Goal: Task Accomplishment & Management: Manage account settings

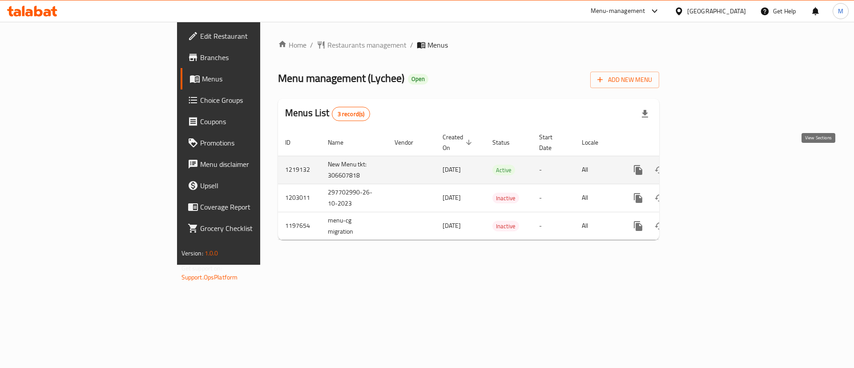
click at [713, 160] on link "enhanced table" at bounding box center [702, 169] width 21 height 21
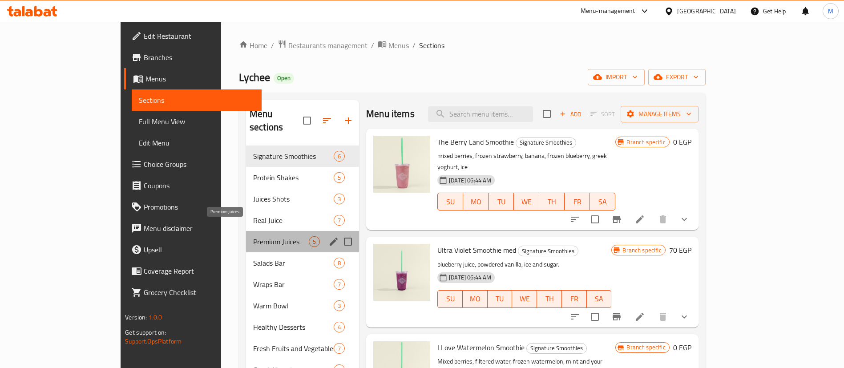
click at [253, 236] on span "Premium Juices" at bounding box center [281, 241] width 56 height 11
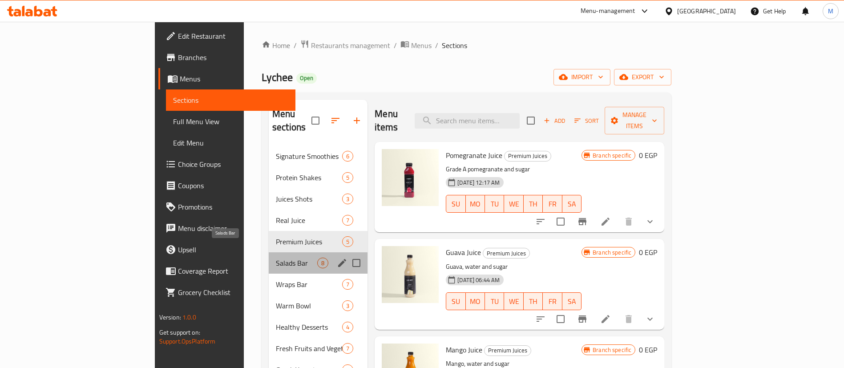
click at [276, 258] on span "Salads Bar" at bounding box center [296, 263] width 41 height 11
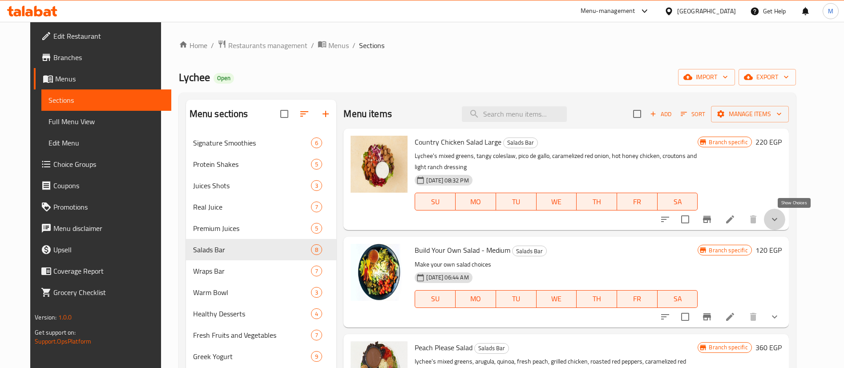
click at [780, 223] on icon "show more" at bounding box center [774, 219] width 11 height 11
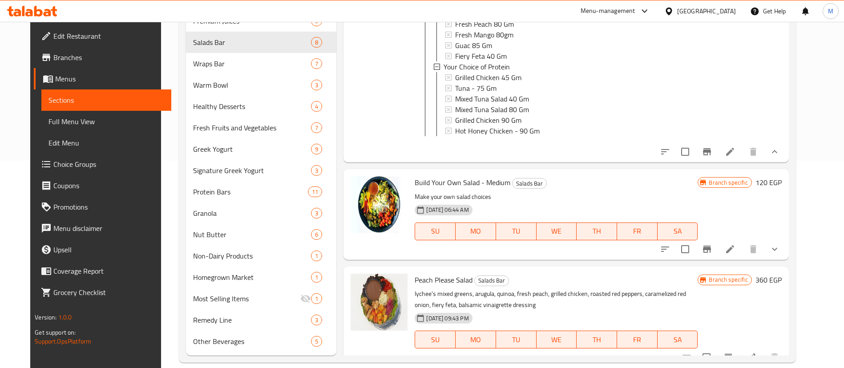
scroll to position [408, 0]
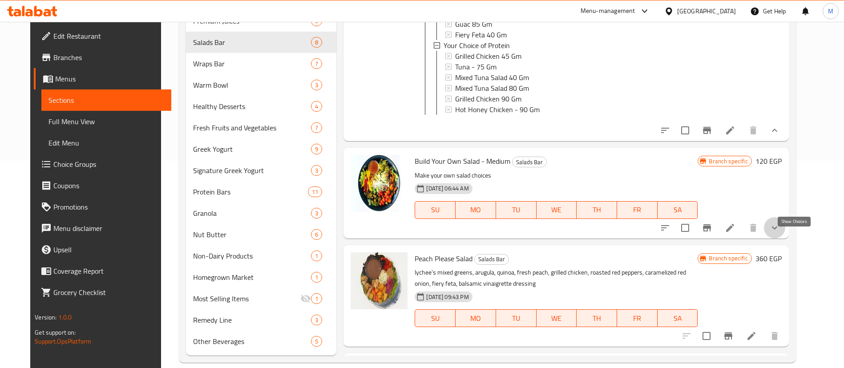
click at [780, 233] on icon "show more" at bounding box center [774, 227] width 11 height 11
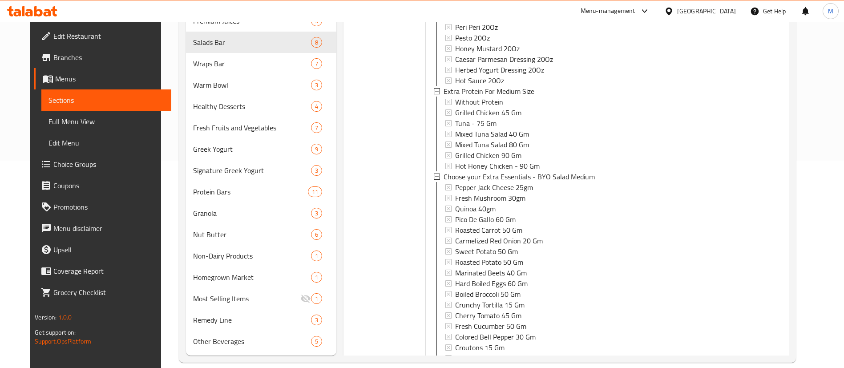
scroll to position [1065, 0]
click at [481, 318] on span "Cherry Tomato 45 Gm" at bounding box center [488, 312] width 66 height 11
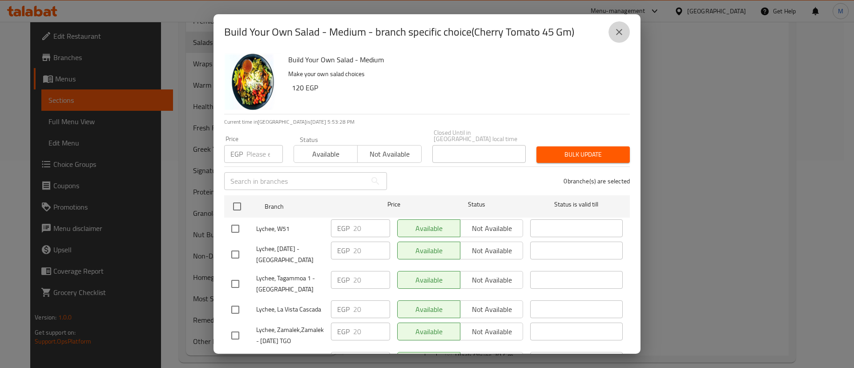
click at [624, 24] on button "close" at bounding box center [618, 31] width 21 height 21
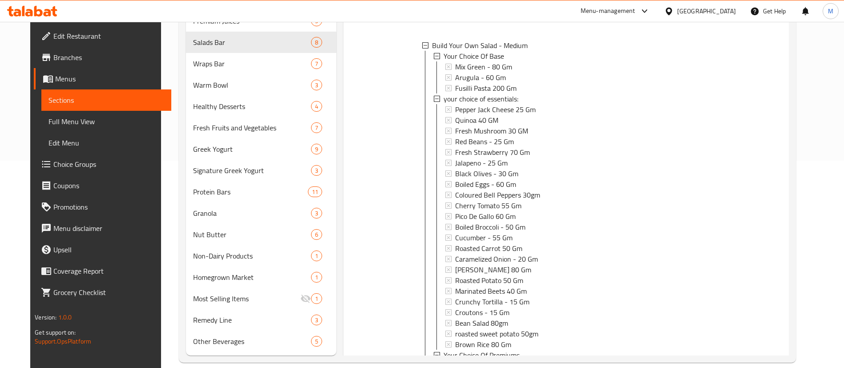
scroll to position [589, 0]
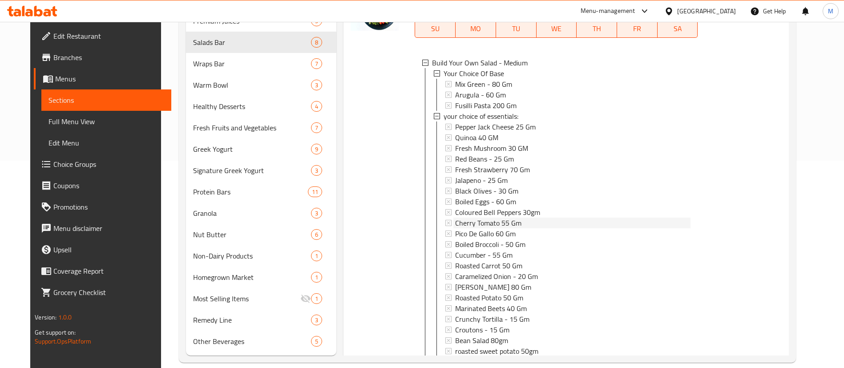
click at [479, 228] on span "Cherry Tomato 55 Gm" at bounding box center [488, 223] width 66 height 11
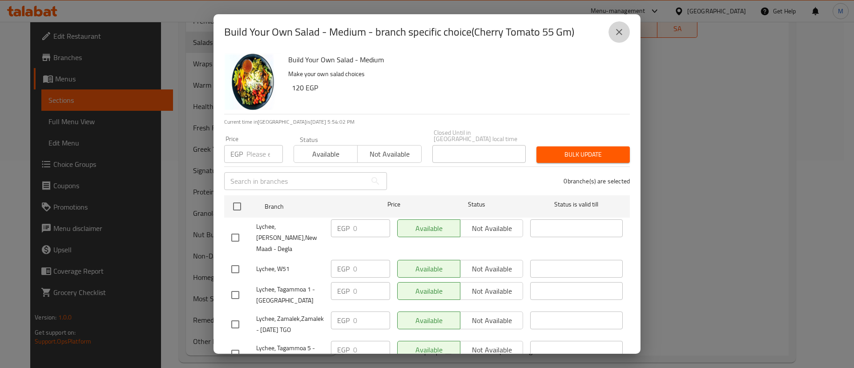
click at [623, 39] on button "close" at bounding box center [618, 31] width 21 height 21
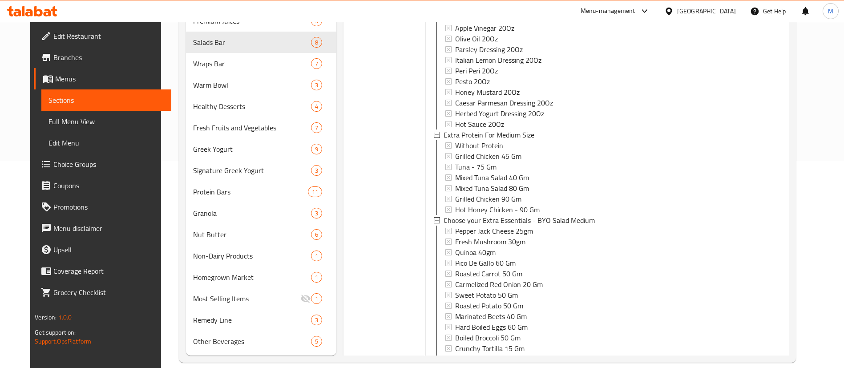
scroll to position [1019, 0]
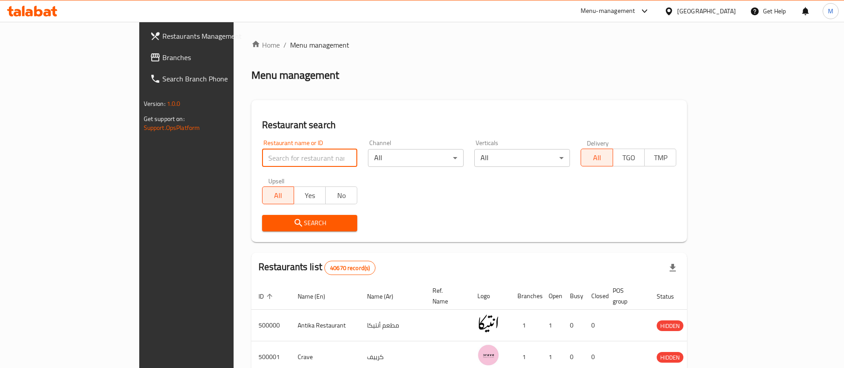
click at [264, 160] on input "search" at bounding box center [310, 158] width 96 height 18
type input "lychee"
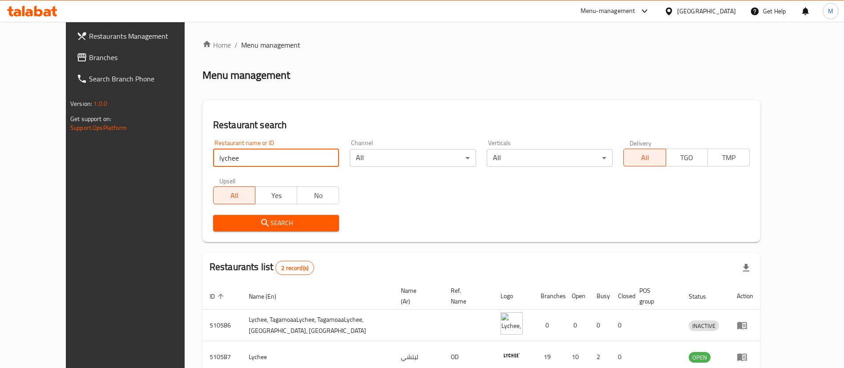
scroll to position [43, 0]
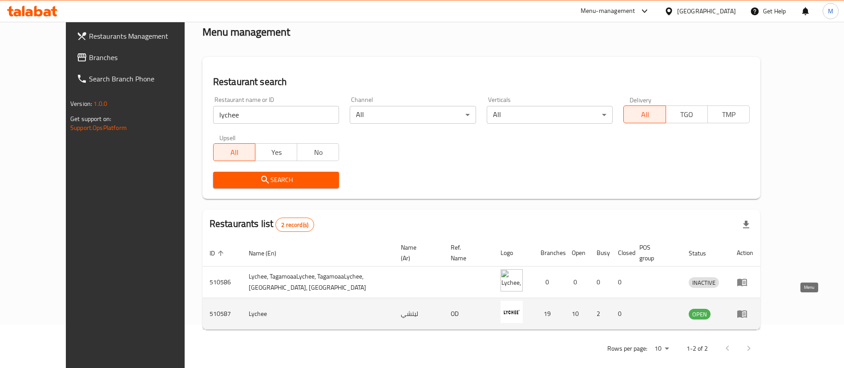
click at [747, 308] on icon "enhanced table" at bounding box center [742, 313] width 11 height 11
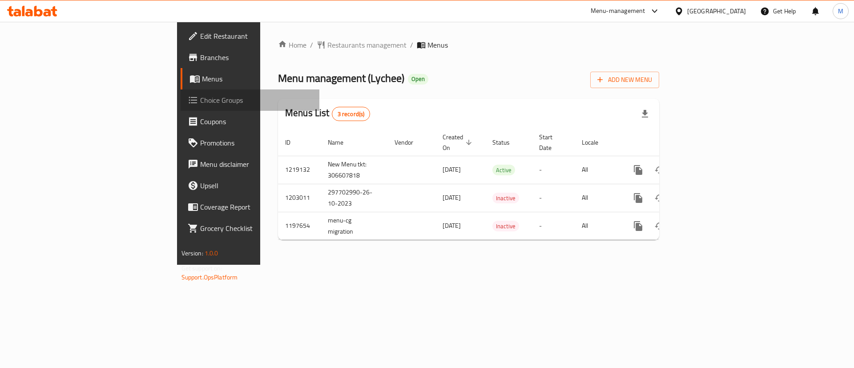
click at [200, 100] on span "Choice Groups" at bounding box center [256, 100] width 113 height 11
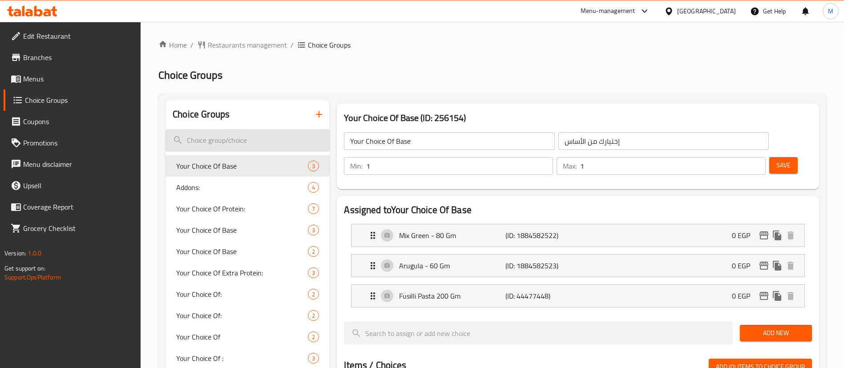
click at [266, 139] on input "search" at bounding box center [247, 140] width 164 height 23
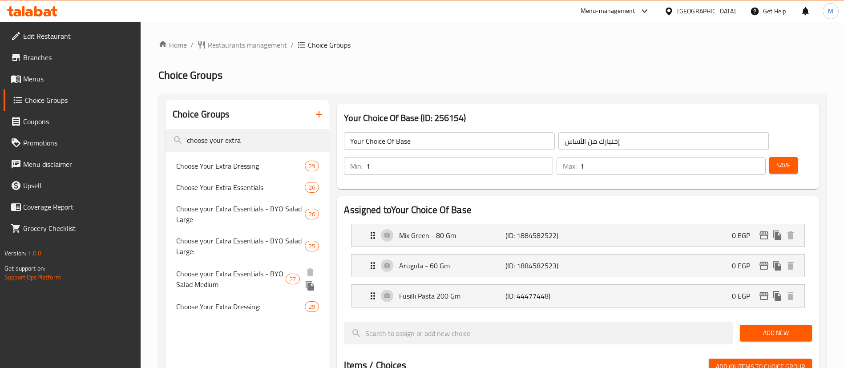
type input "choose your extra"
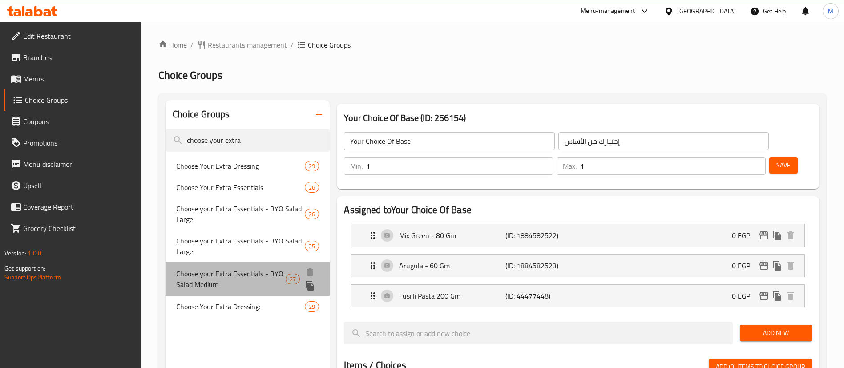
click at [243, 275] on span "Choose your Extra Essentials - BYO Salad Medium" at bounding box center [230, 278] width 109 height 21
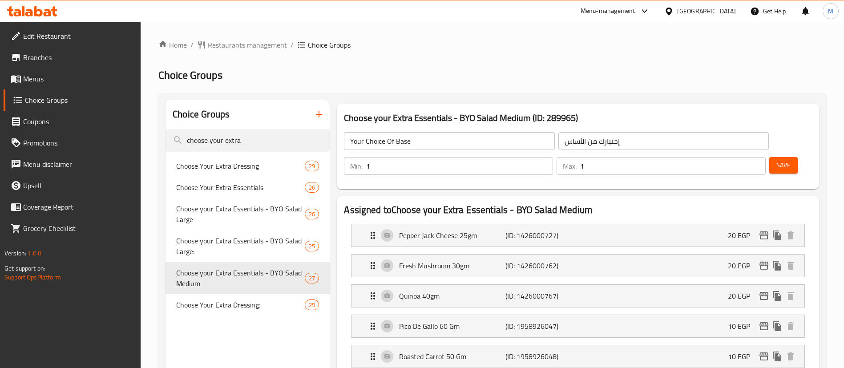
type input "Choose your Extra Essentials - BYO Salad Medium"
type input "إختيارك من الأساسيات الإضافية - إصنع السلطة الخاصة بك وسط:"
type input "0"
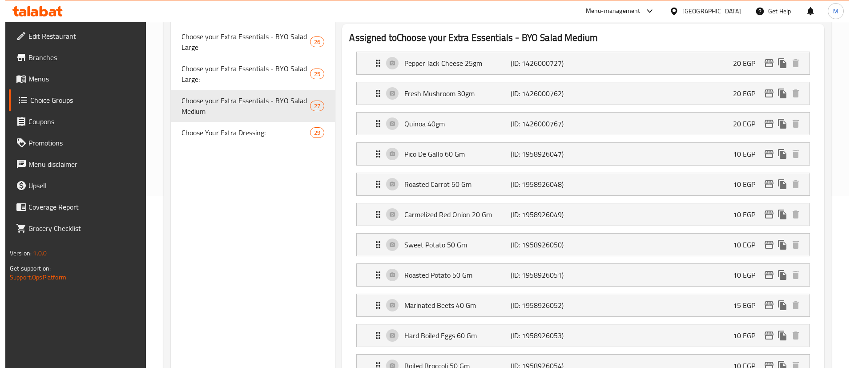
scroll to position [390, 0]
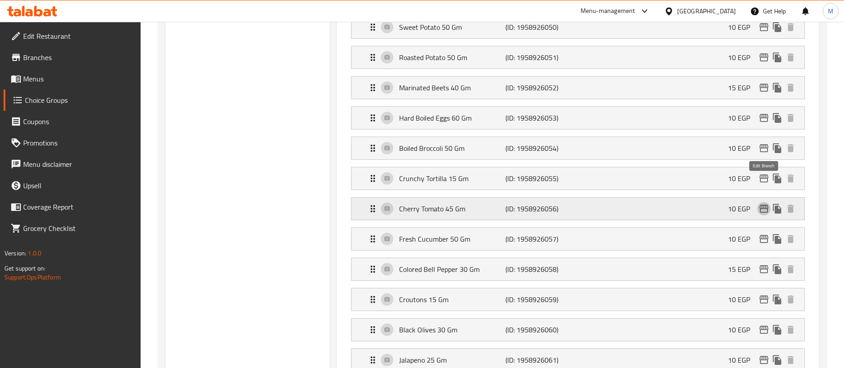
click at [764, 202] on button "edit" at bounding box center [763, 208] width 13 height 13
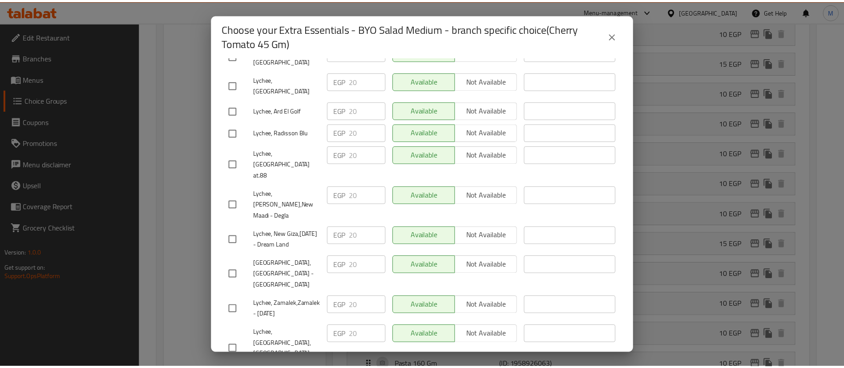
scroll to position [0, 0]
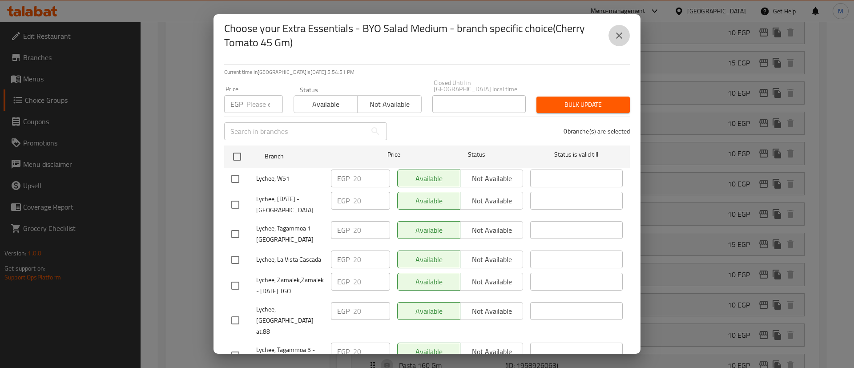
click at [614, 32] on icon "close" at bounding box center [619, 35] width 11 height 11
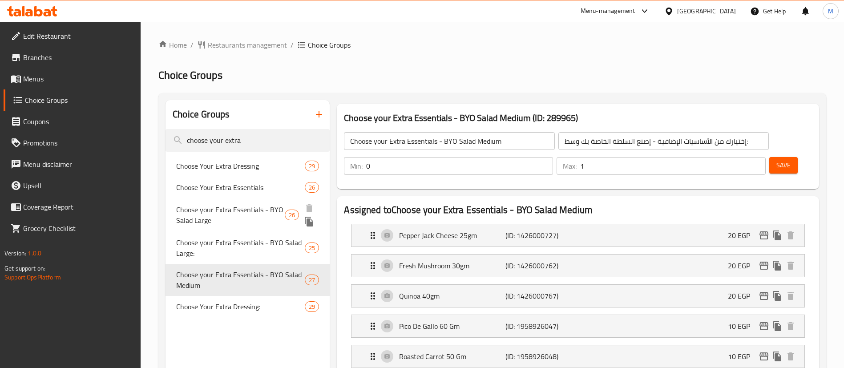
click at [254, 214] on span "Choose your Extra Essentials - BYO Salad Large" at bounding box center [230, 214] width 109 height 21
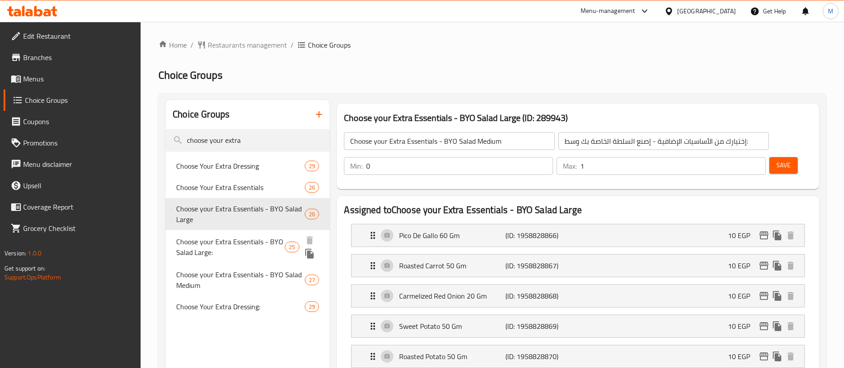
type input "Choose your Extra Essentials - BYO Salad Large"
type input "إختيارك من الأساسيات الإضافية - إصنع السلطة الخاصة بك كبير:"
type input "2"
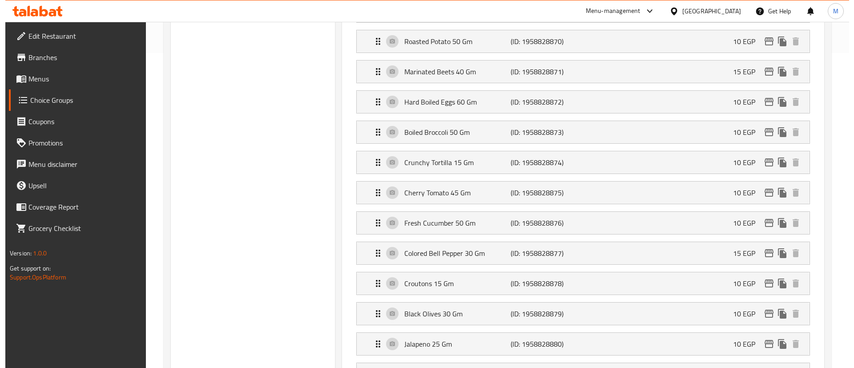
scroll to position [316, 0]
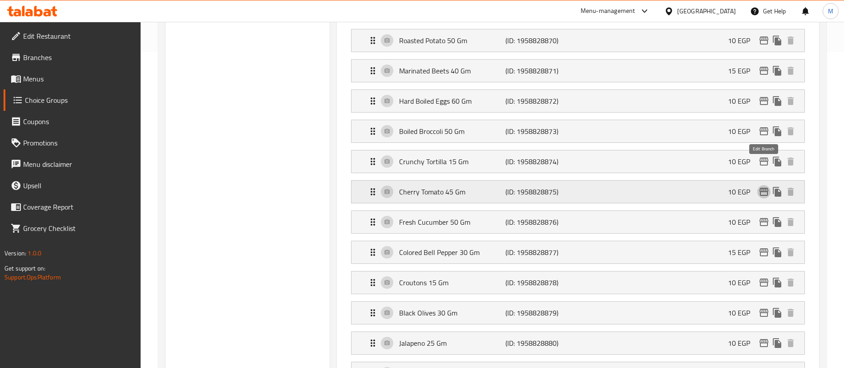
click at [769, 186] on icon "edit" at bounding box center [763, 191] width 11 height 11
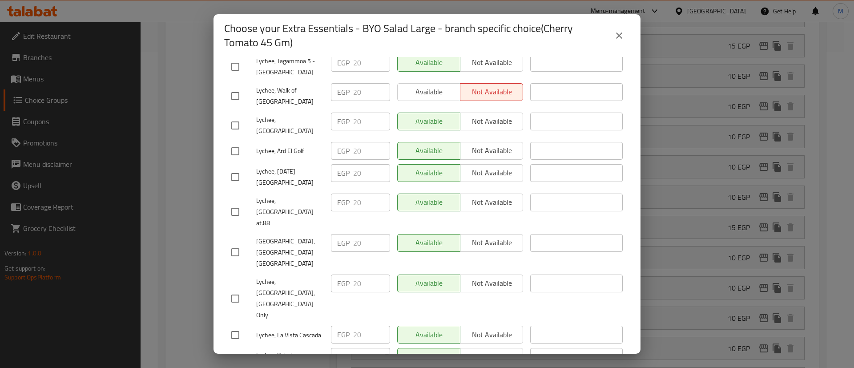
scroll to position [0, 0]
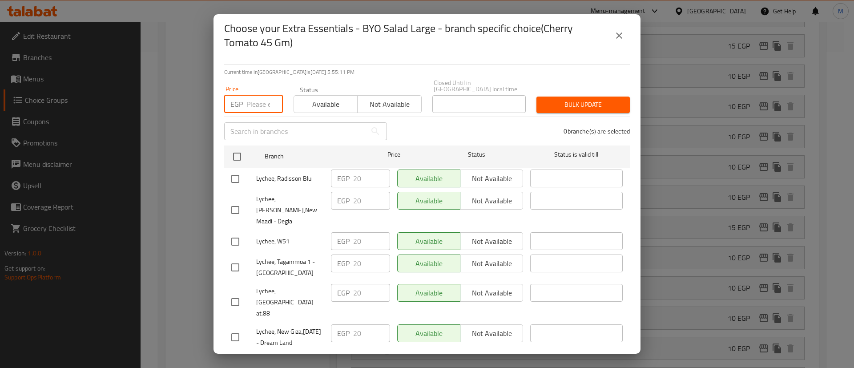
click at [250, 101] on input "number" at bounding box center [264, 104] width 36 height 18
type input "20"
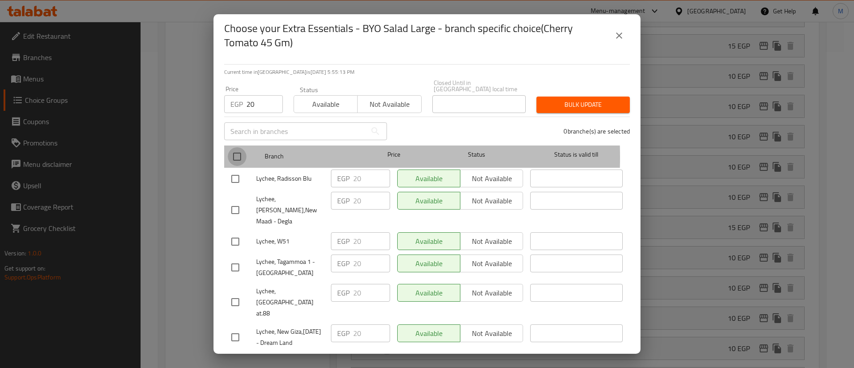
click at [241, 151] on input "checkbox" at bounding box center [237, 156] width 19 height 19
checkbox input "true"
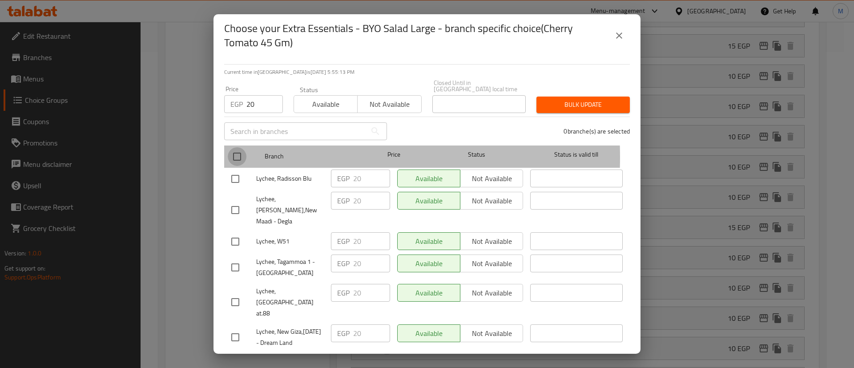
checkbox input "true"
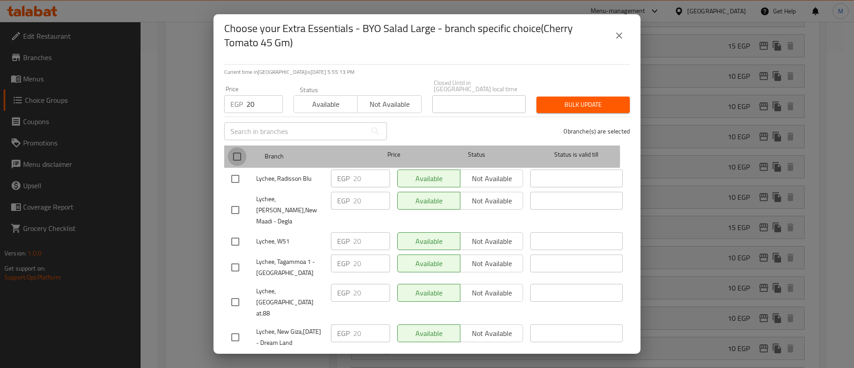
checkbox input "true"
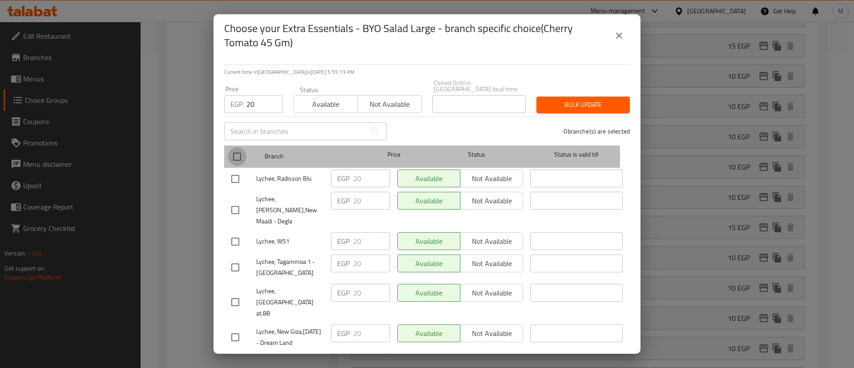
checkbox input "true"
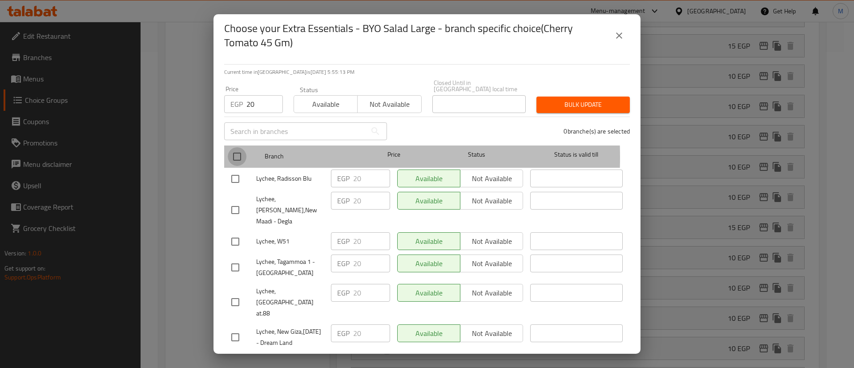
checkbox input "true"
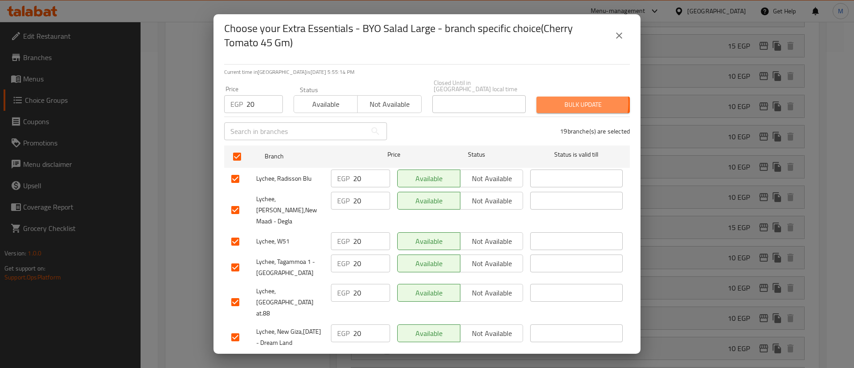
click at [565, 99] on span "Bulk update" at bounding box center [583, 104] width 79 height 11
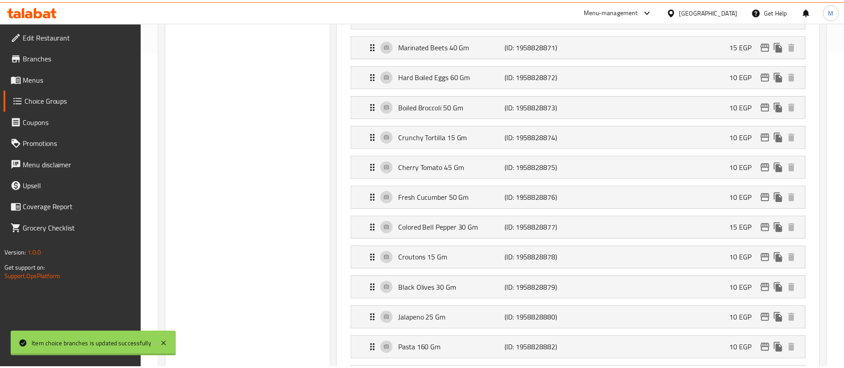
scroll to position [30, 0]
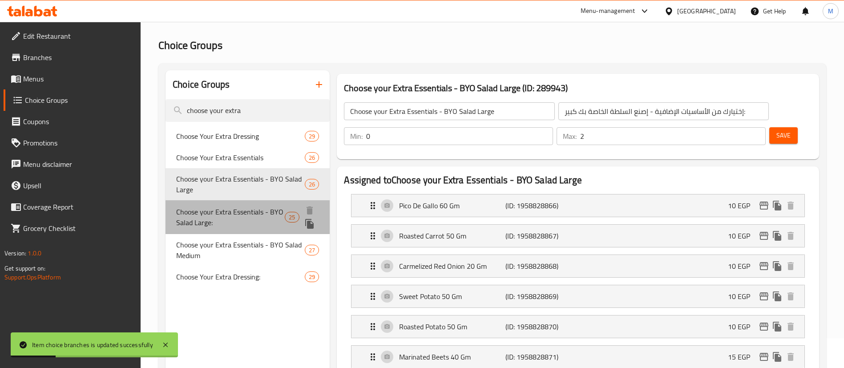
click at [251, 216] on span "Choose your Extra Essentials - BYO Salad Large:" at bounding box center [230, 216] width 109 height 21
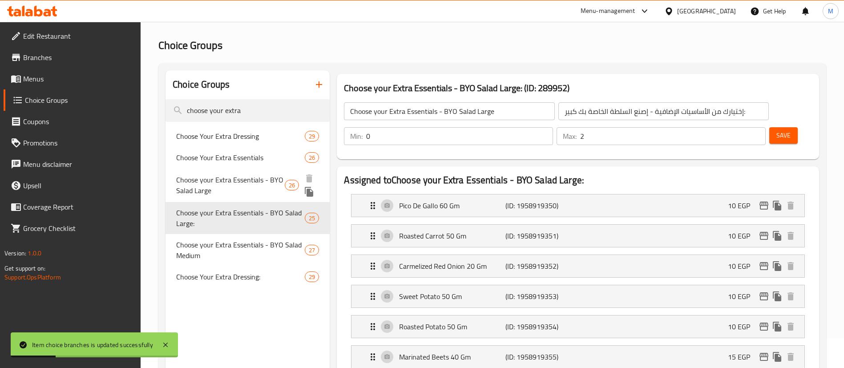
type input "Choose your Extra Essentials - BYO Salad Large:"
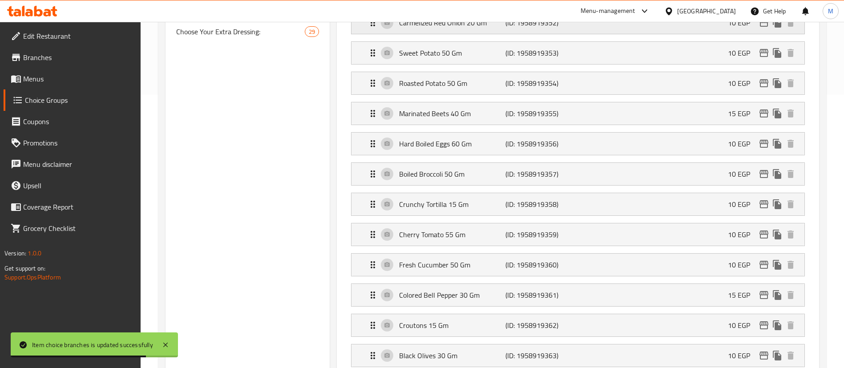
scroll to position [284, 0]
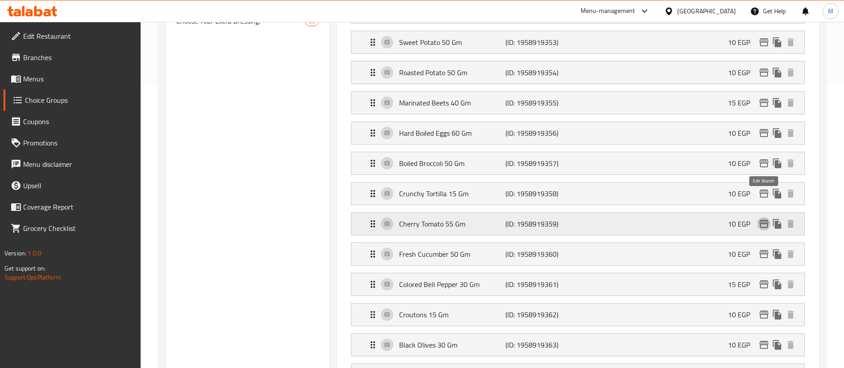
click at [763, 218] on icon "edit" at bounding box center [763, 223] width 11 height 11
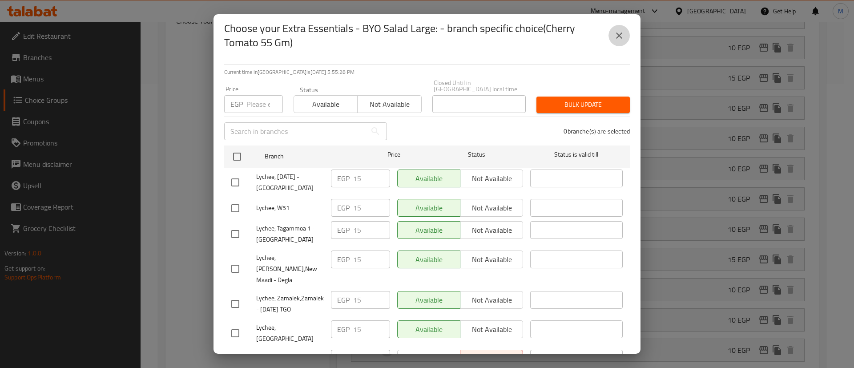
click at [618, 44] on button "close" at bounding box center [618, 35] width 21 height 21
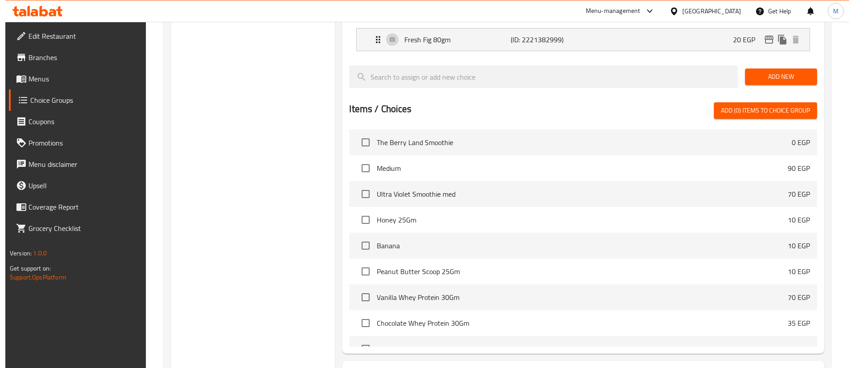
scroll to position [973, 0]
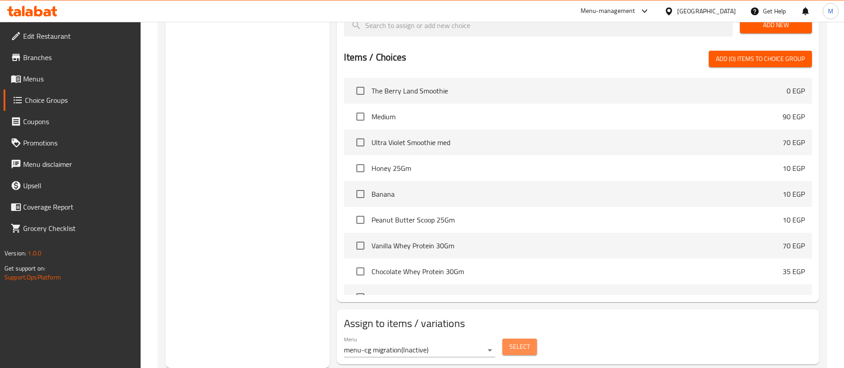
click at [529, 341] on span "Select" at bounding box center [519, 346] width 20 height 11
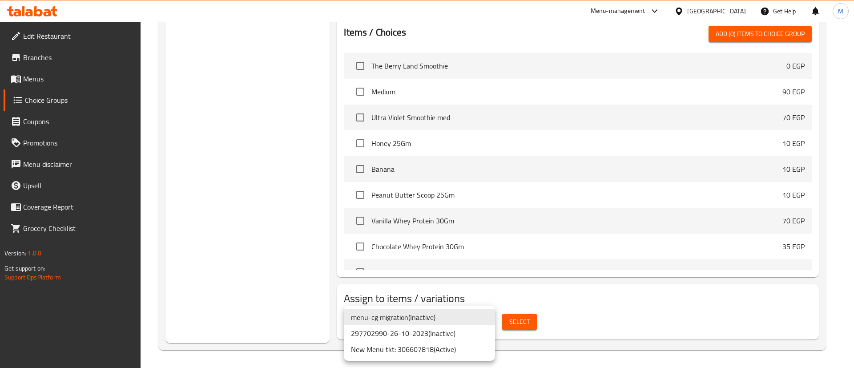
click at [441, 345] on li "New Menu tkt: 306607818 ( Active )" at bounding box center [419, 349] width 151 height 16
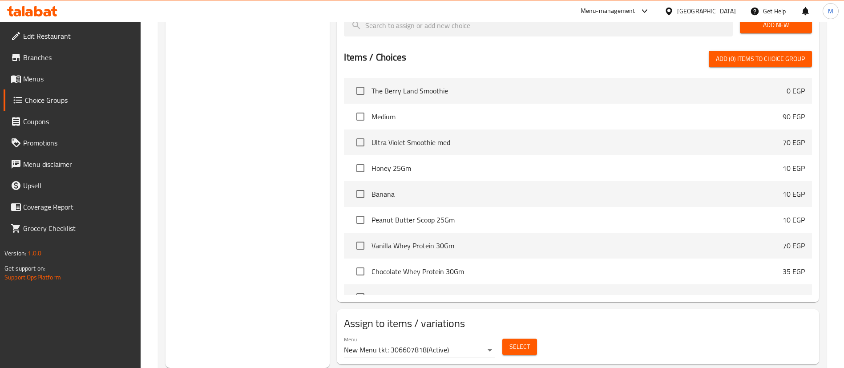
drag, startPoint x: 542, startPoint y: 317, endPoint x: 529, endPoint y: 319, distance: 12.6
click at [529, 332] on div "Menu New Menu tkt: 306607818 ( Active ) Select" at bounding box center [577, 346] width 475 height 28
click at [529, 338] on button "Select" at bounding box center [519, 346] width 35 height 16
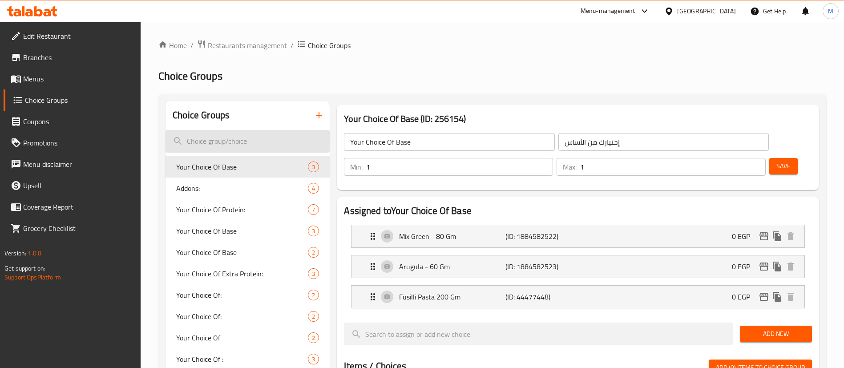
click at [230, 144] on input "search" at bounding box center [247, 141] width 164 height 23
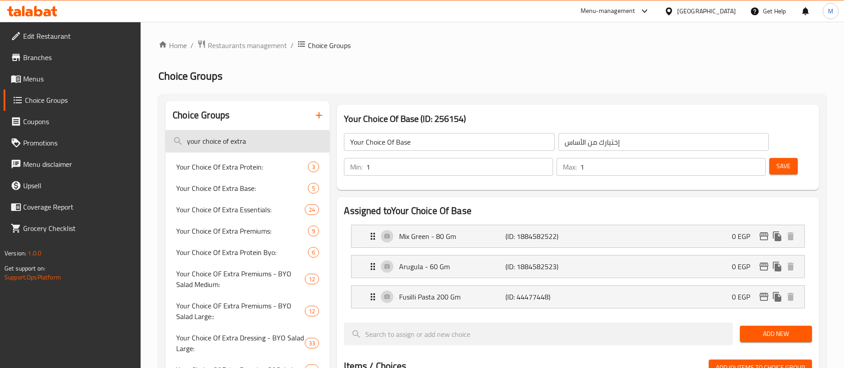
click at [278, 148] on input "your choice of extra" at bounding box center [247, 141] width 164 height 23
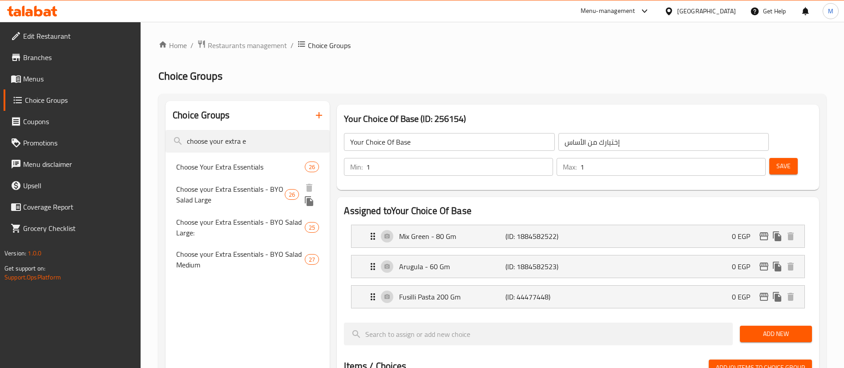
type input "choose your extra e"
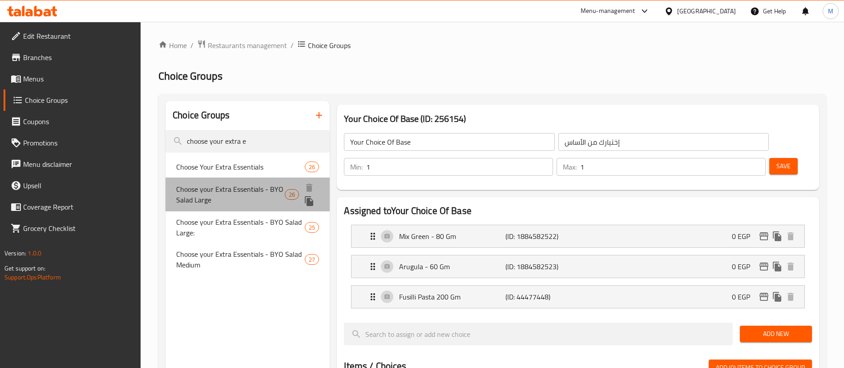
click at [262, 197] on span "Choose your Extra Essentials - BYO Salad Large" at bounding box center [230, 194] width 109 height 21
type input "Choose your Extra Essentials - BYO Salad Large"
type input "إختيارك من الأساسيات الإضافية - إصنع السلطة الخاصة بك كبير:"
type input "0"
type input "2"
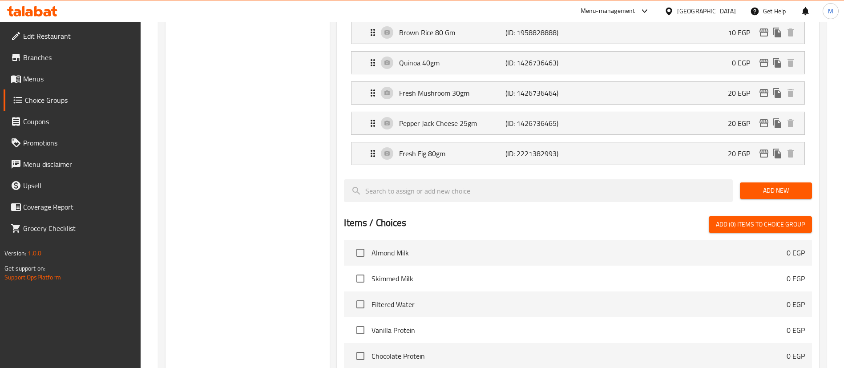
scroll to position [1004, 0]
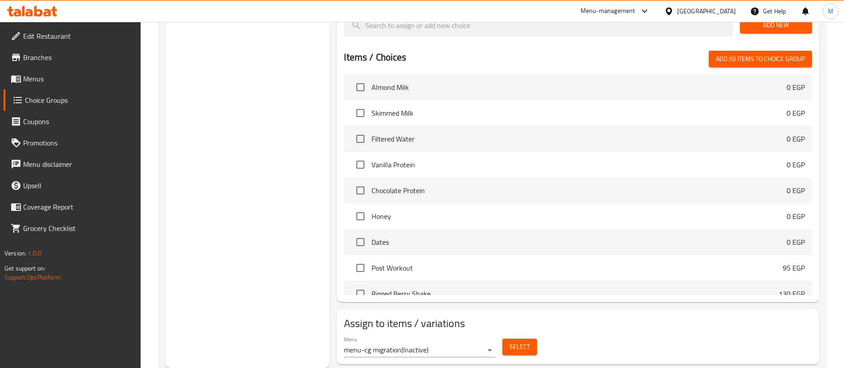
click at [430, 337] on div "Assign to items / variations Menu menu-cg migration ( Inactive ) Select" at bounding box center [578, 336] width 482 height 55
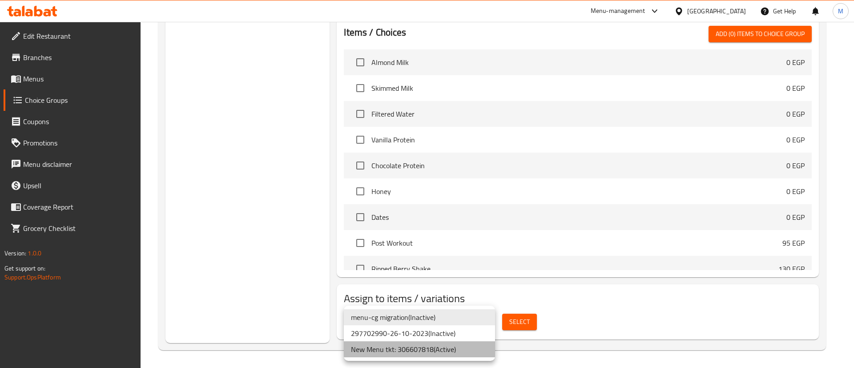
click at [449, 344] on li "New Menu tkt: 306607818 ( Active )" at bounding box center [419, 349] width 151 height 16
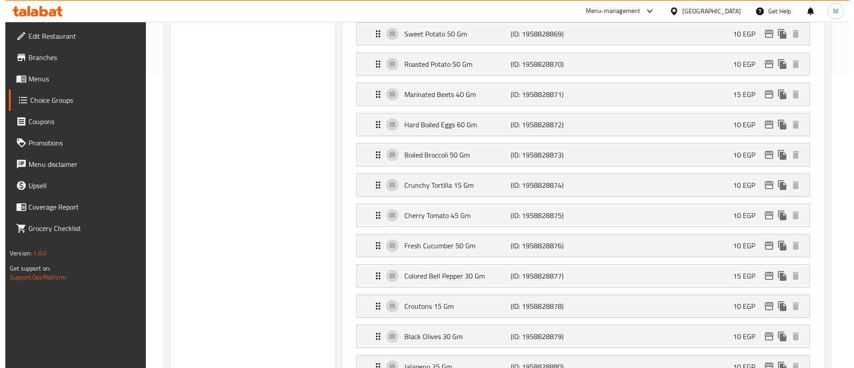
scroll to position [273, 0]
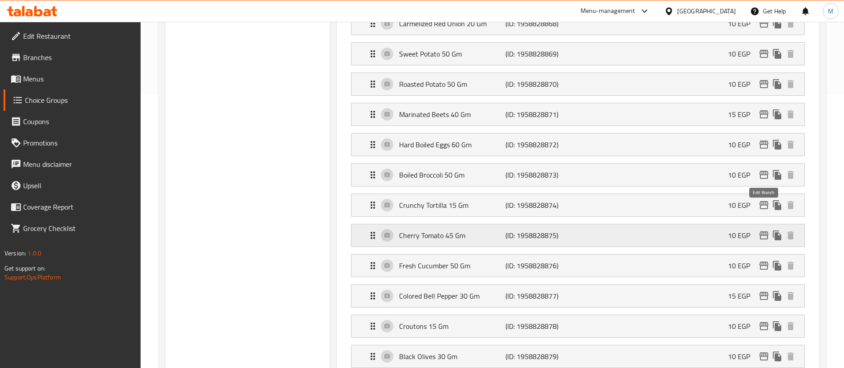
click at [762, 230] on icon "edit" at bounding box center [763, 235] width 11 height 11
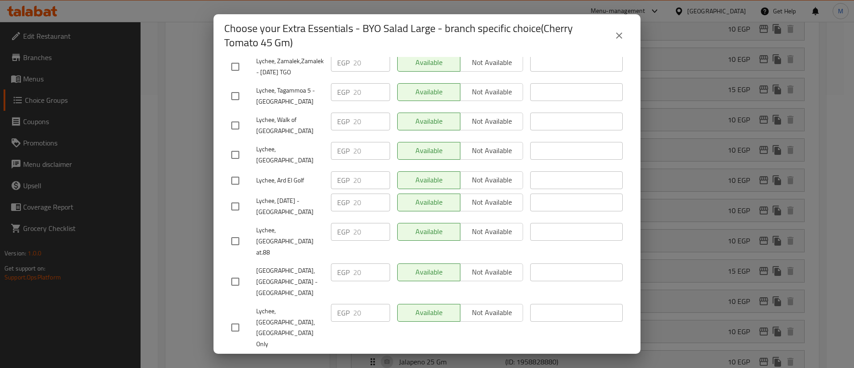
scroll to position [0, 0]
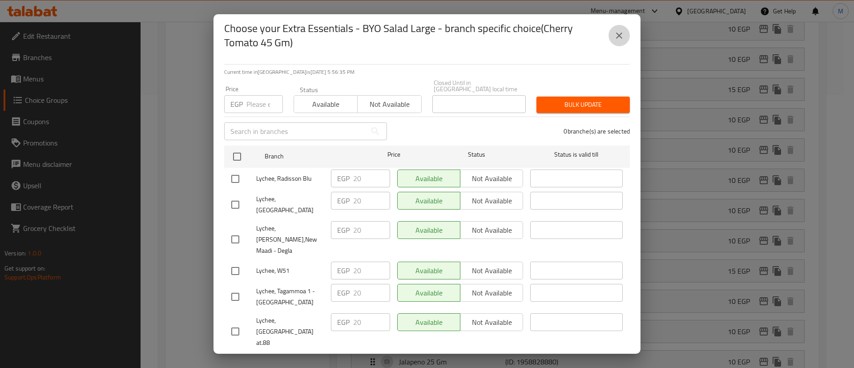
click at [616, 40] on icon "close" at bounding box center [619, 35] width 11 height 11
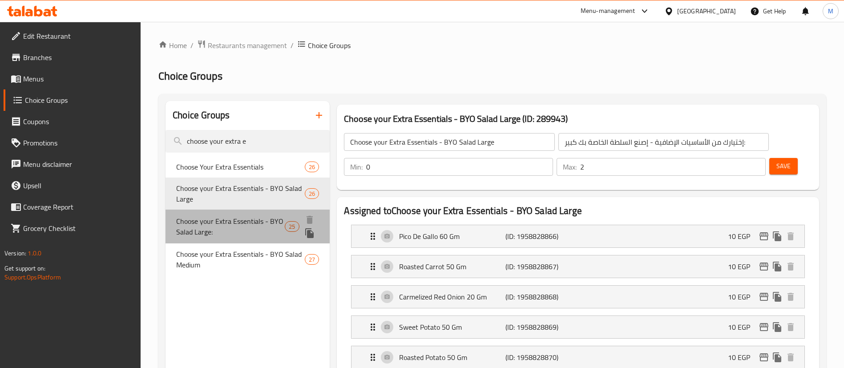
click at [246, 224] on span "Choose your Extra Essentials - BYO Salad Large:" at bounding box center [230, 226] width 109 height 21
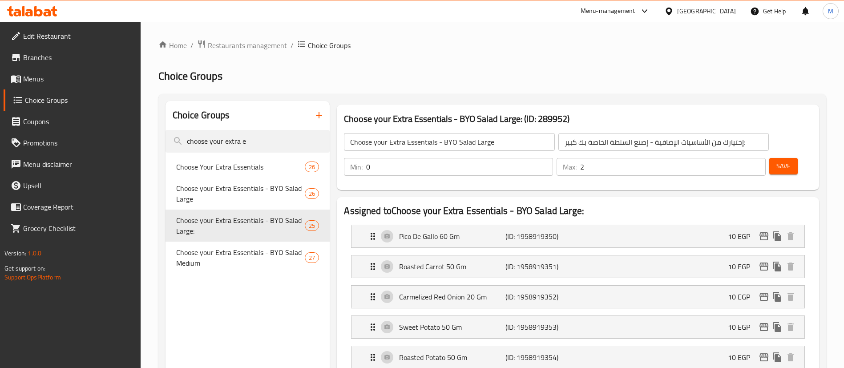
type input "Choose your Extra Essentials - BYO Salad Large:"
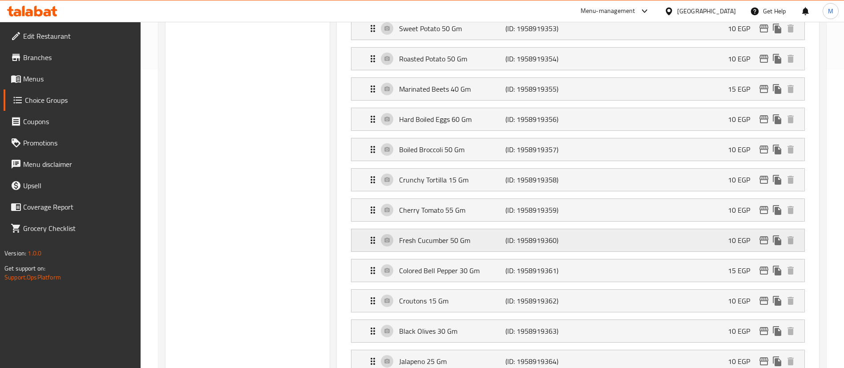
scroll to position [299, 0]
click at [767, 206] on icon "edit" at bounding box center [763, 210] width 9 height 8
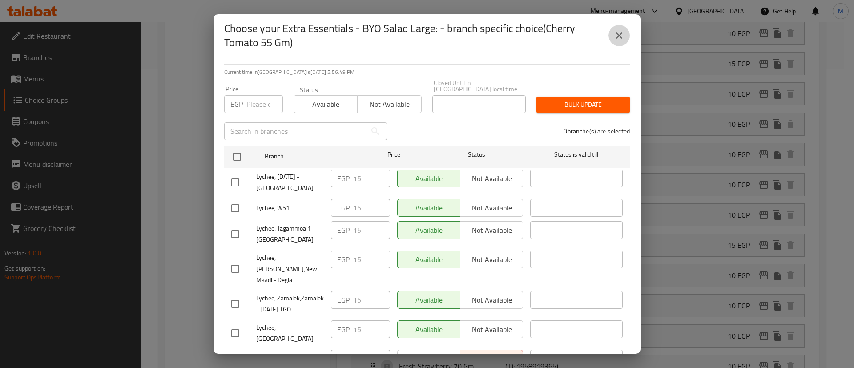
click at [627, 32] on button "close" at bounding box center [618, 35] width 21 height 21
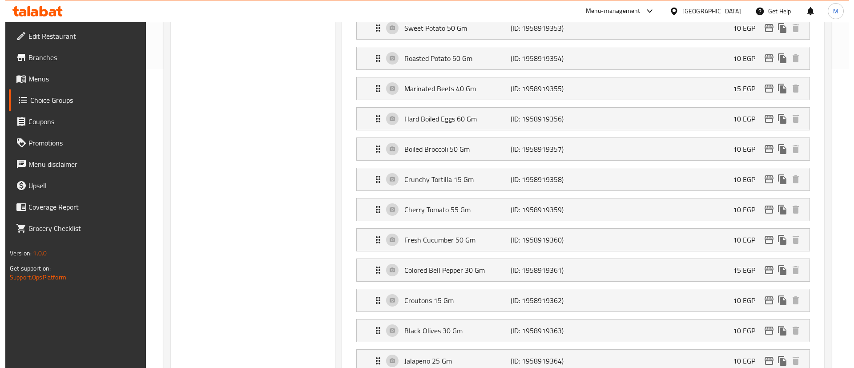
scroll to position [974, 0]
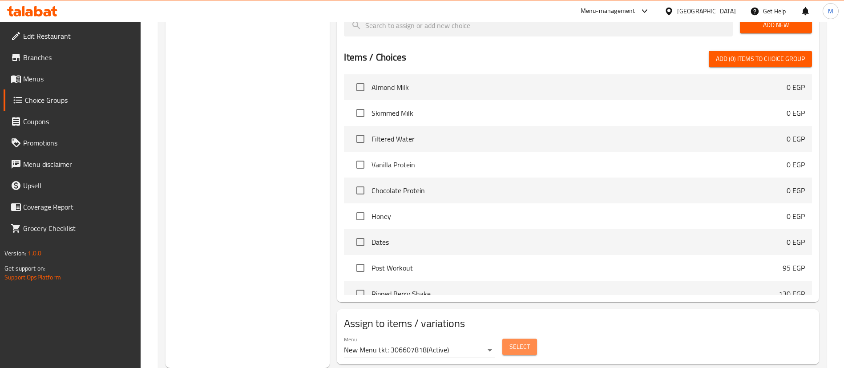
click at [525, 341] on span "Select" at bounding box center [519, 346] width 20 height 11
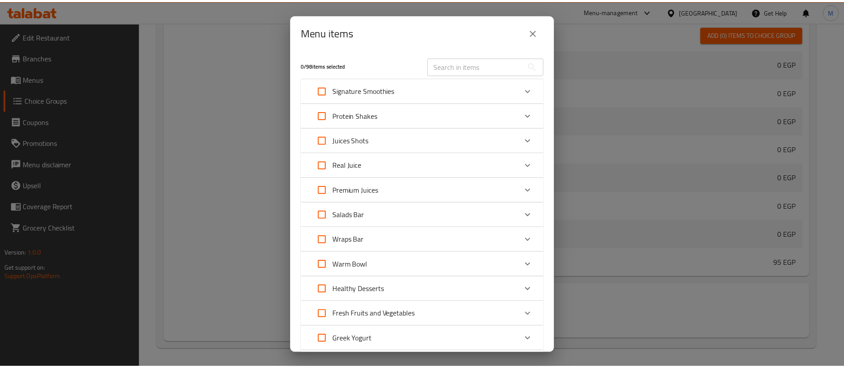
scroll to position [284, 0]
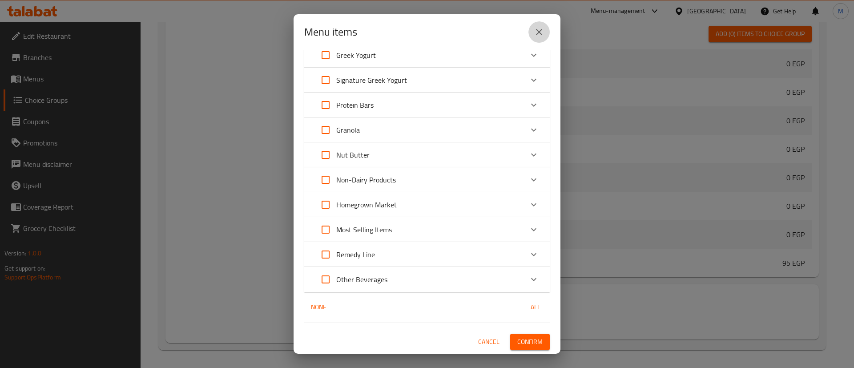
click at [538, 26] on button "close" at bounding box center [538, 31] width 21 height 21
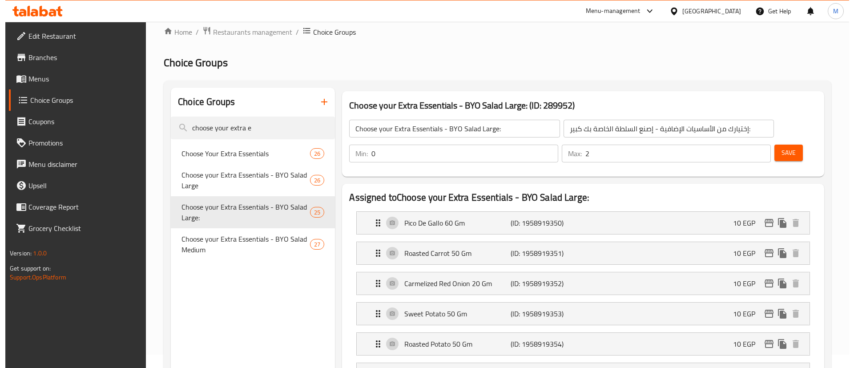
scroll to position [13, 0]
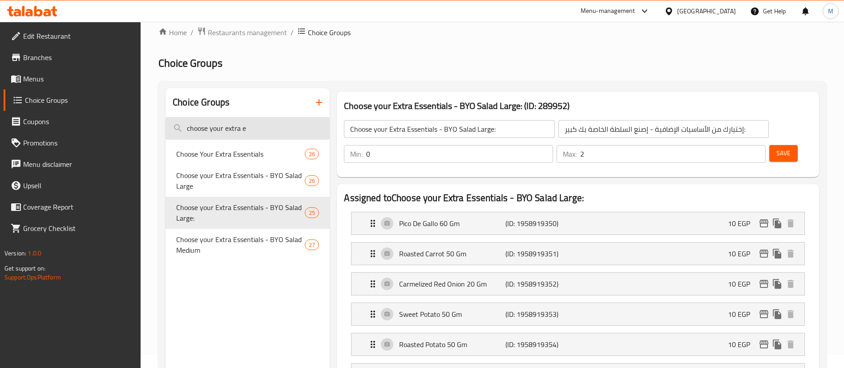
click at [269, 132] on input "choose your extra e" at bounding box center [247, 128] width 164 height 23
click at [269, 132] on input "e" at bounding box center [247, 128] width 164 height 23
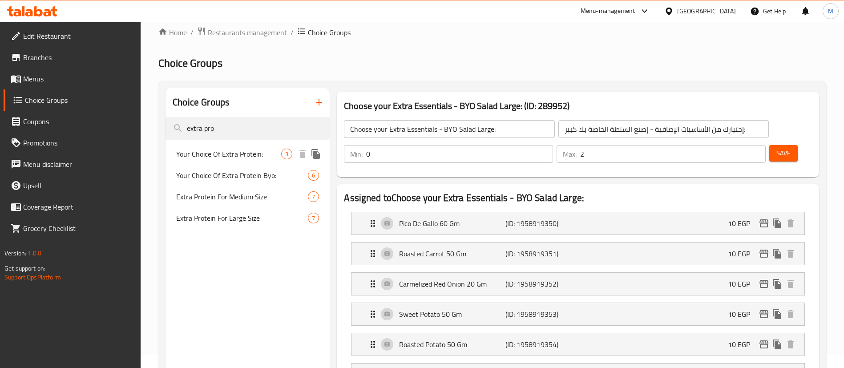
type input "extra pro"
click at [268, 161] on div "Your Choice Of Extra Protein: 3" at bounding box center [247, 153] width 164 height 21
type input "Your Choice Of Extra Protein:"
type input "اختيارك من البروتين الإضافي:"
type input "1"
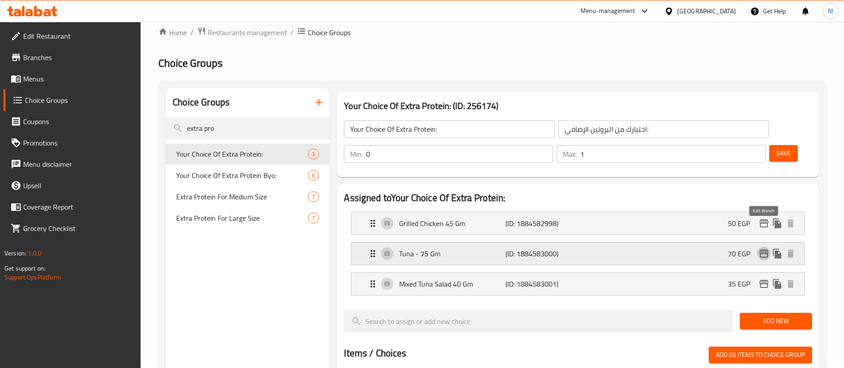
click at [765, 248] on icon "edit" at bounding box center [763, 253] width 11 height 11
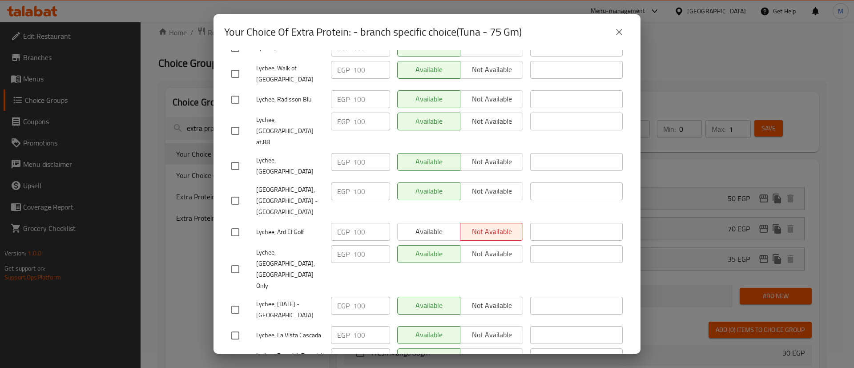
scroll to position [0, 0]
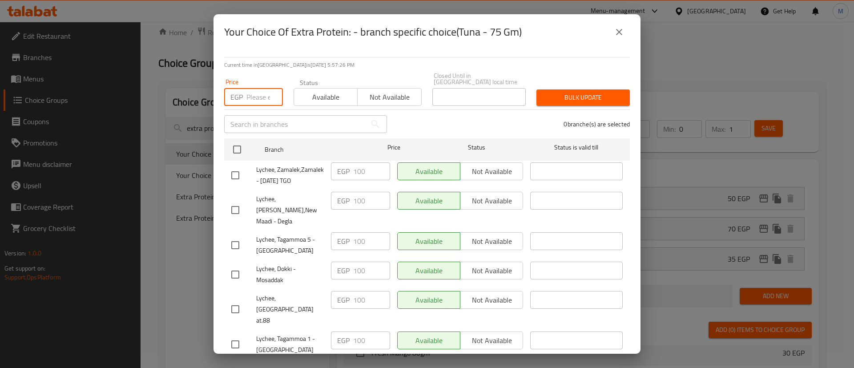
click at [253, 88] on input "number" at bounding box center [264, 97] width 36 height 18
type input "100"
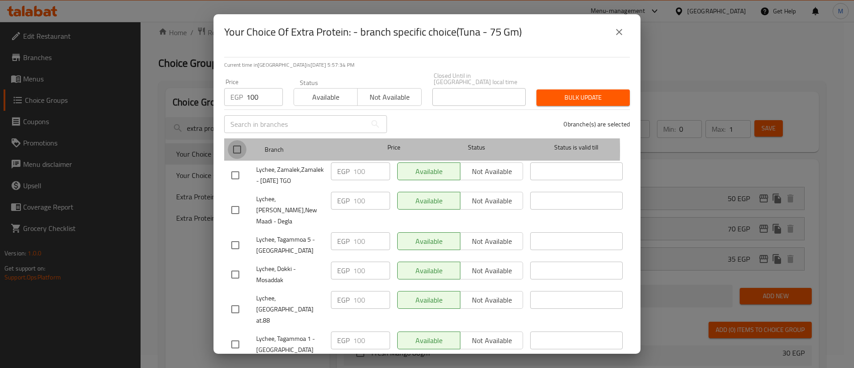
click at [240, 144] on input "checkbox" at bounding box center [237, 149] width 19 height 19
checkbox input "true"
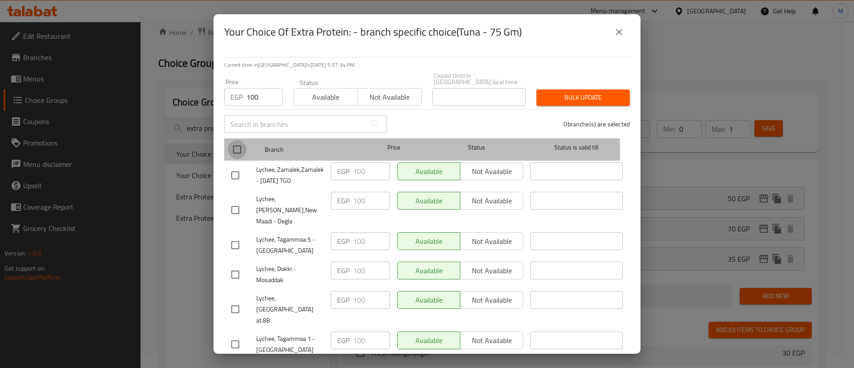
checkbox input "true"
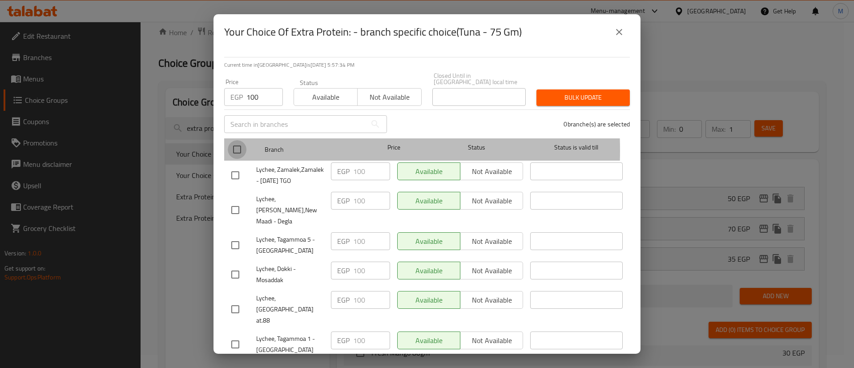
checkbox input "true"
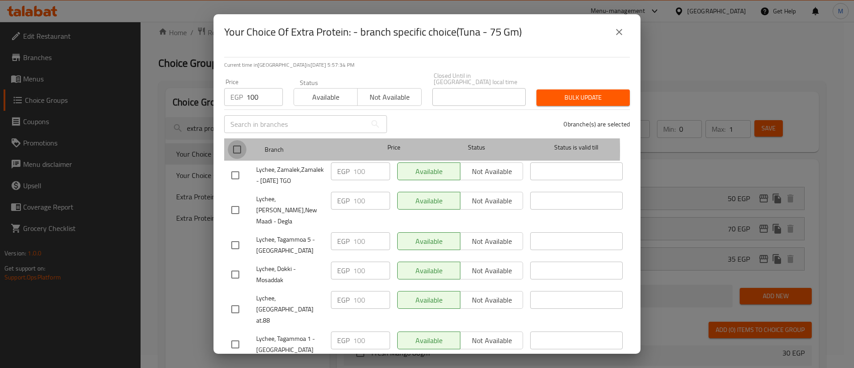
checkbox input "true"
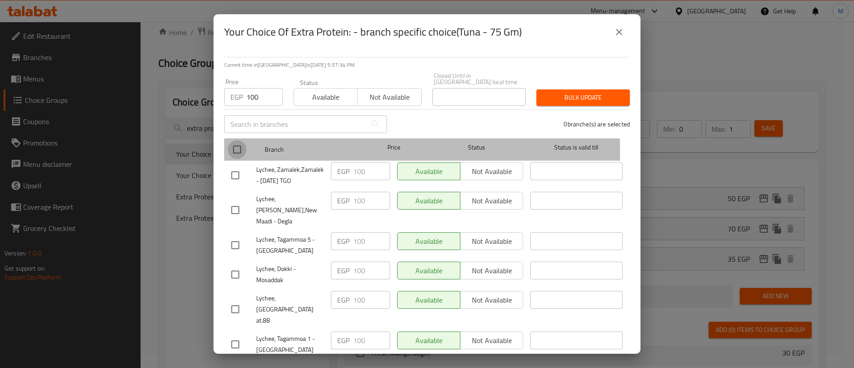
checkbox input "true"
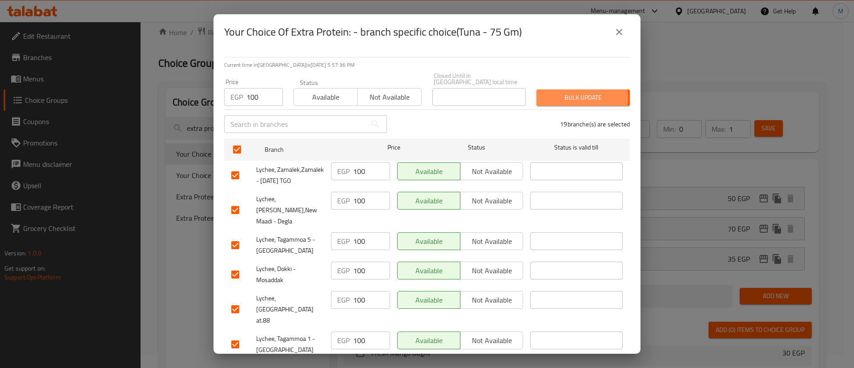
click at [551, 92] on span "Bulk update" at bounding box center [583, 97] width 79 height 11
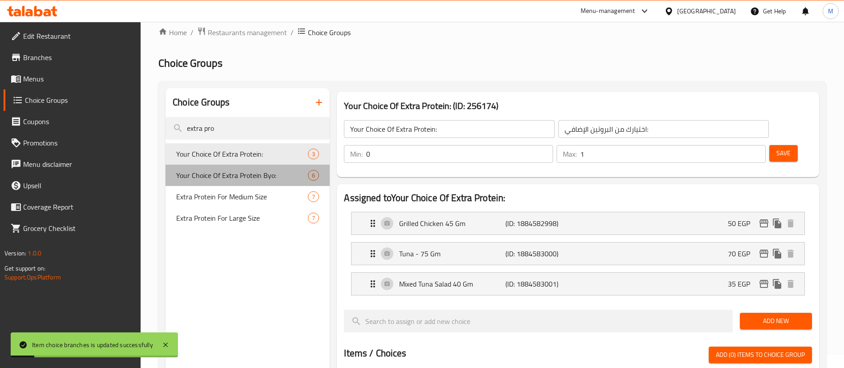
click at [264, 179] on span "Your Choice Of Extra Protein Byo:" at bounding box center [242, 175] width 132 height 11
type input "Your Choice Of Extra Protein Byo:"
type input "اختيارك من إضافة بيو بروتين :"
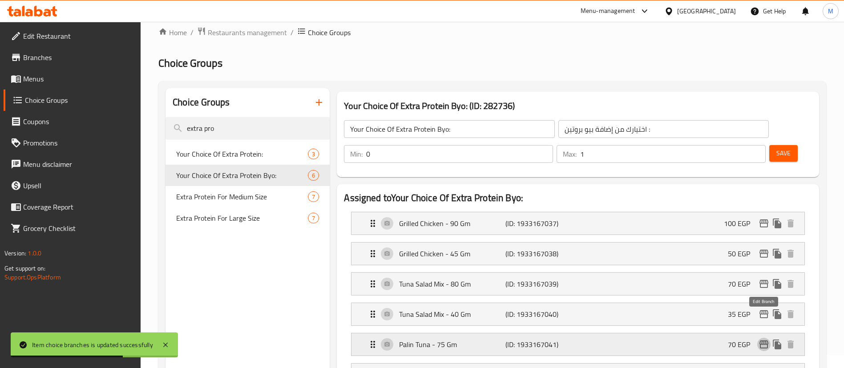
click at [763, 340] on icon "edit" at bounding box center [763, 344] width 9 height 8
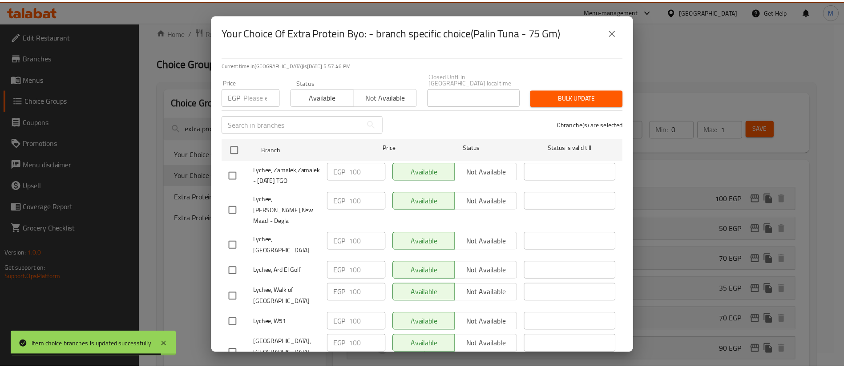
scroll to position [1, 0]
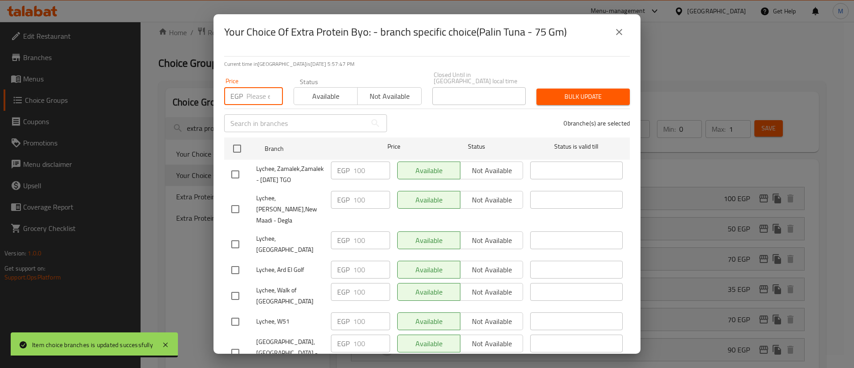
click at [256, 87] on input "number" at bounding box center [264, 96] width 36 height 18
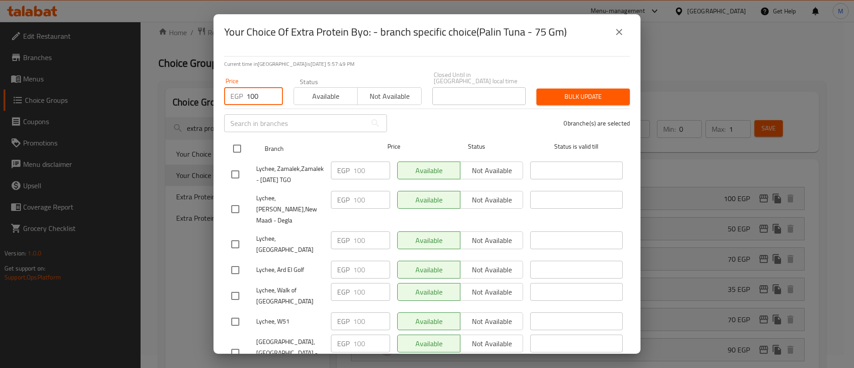
type input "100"
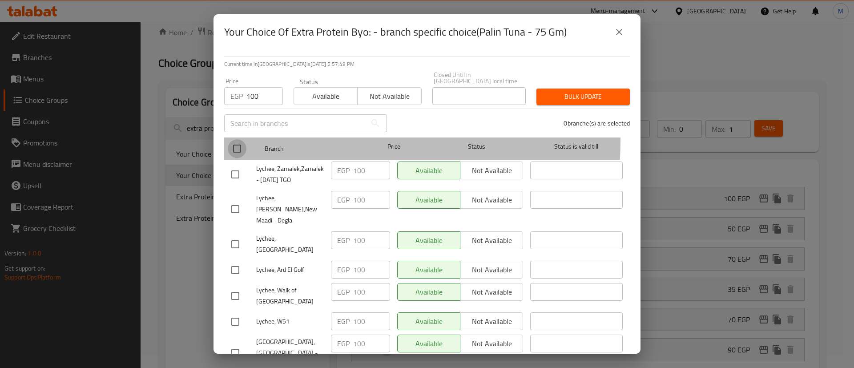
click at [245, 139] on input "checkbox" at bounding box center [237, 148] width 19 height 19
checkbox input "true"
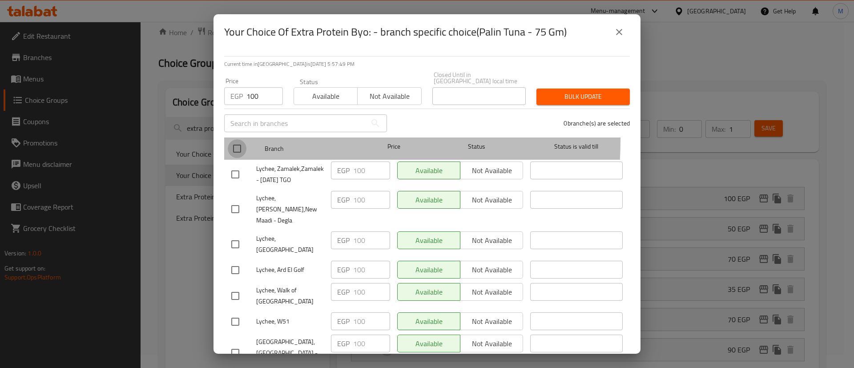
checkbox input "true"
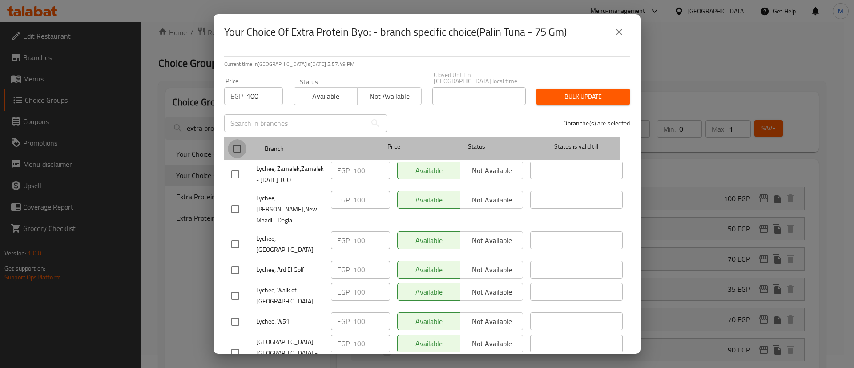
checkbox input "true"
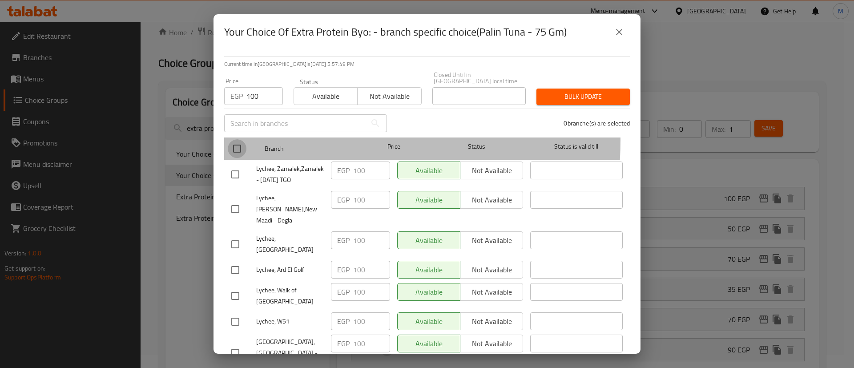
checkbox input "true"
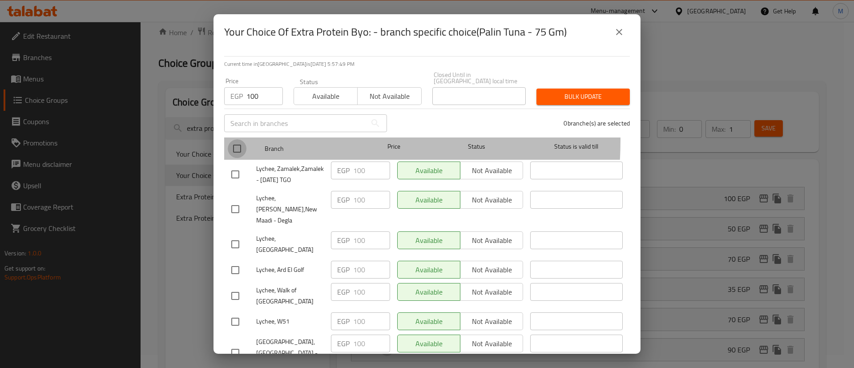
checkbox input "true"
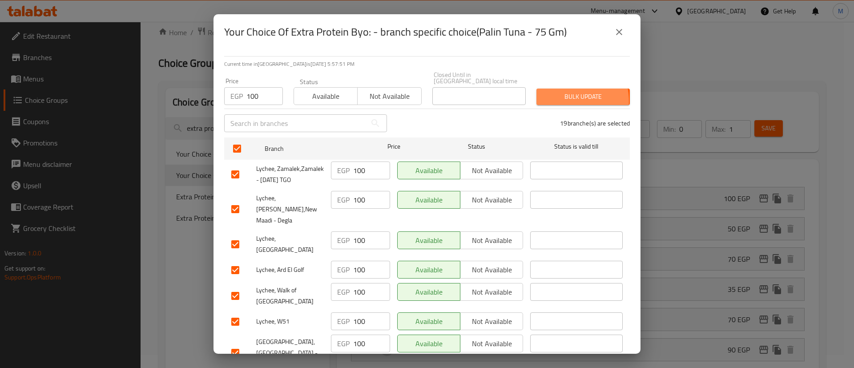
click at [554, 95] on span "Bulk update" at bounding box center [583, 96] width 79 height 11
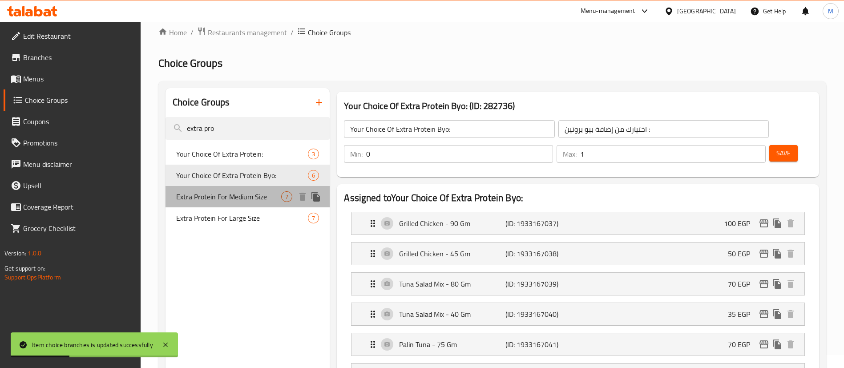
click at [243, 201] on span "Extra Protein For Medium Size" at bounding box center [228, 196] width 105 height 11
type input "Extra Protein For Medium Size"
type input "إضافة البروتين للحجم الوسط"
type input "2"
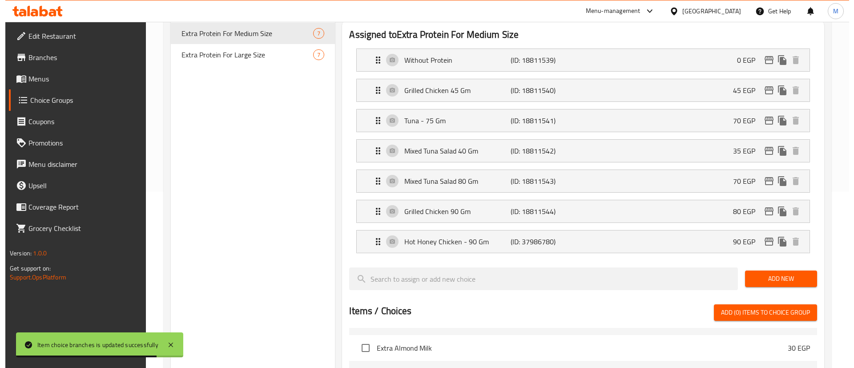
scroll to position [177, 0]
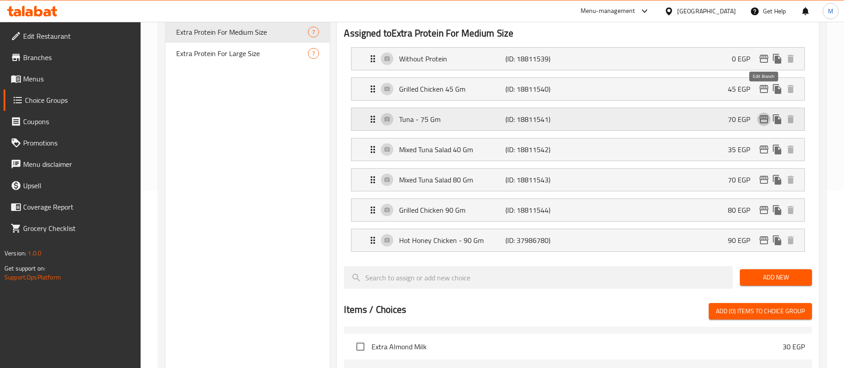
click at [761, 115] on icon "edit" at bounding box center [763, 119] width 9 height 8
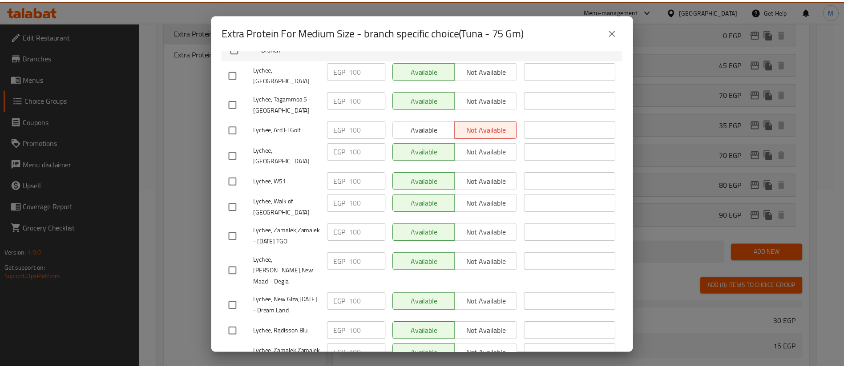
scroll to position [0, 0]
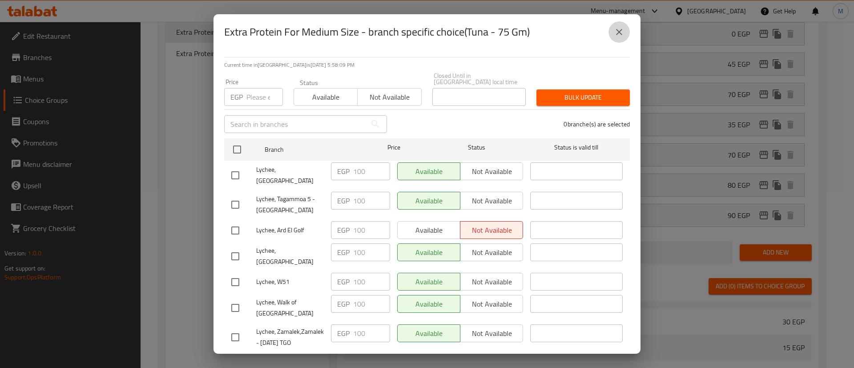
click at [618, 30] on icon "close" at bounding box center [619, 32] width 11 height 11
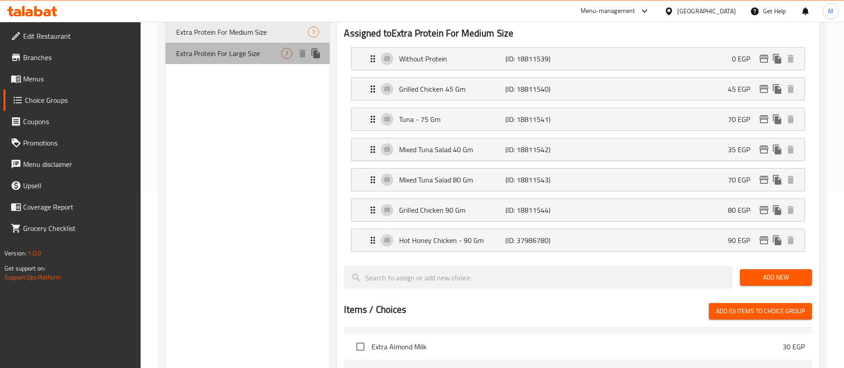
click at [243, 58] on span "Extra Protein For Large Size" at bounding box center [228, 53] width 105 height 11
type input "Extra Protein For Large Size"
type input "إضافة البروتين للحجم الكبير"
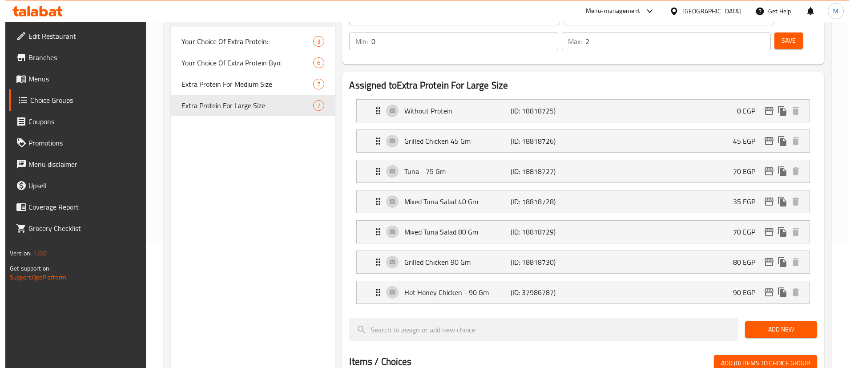
scroll to position [125, 0]
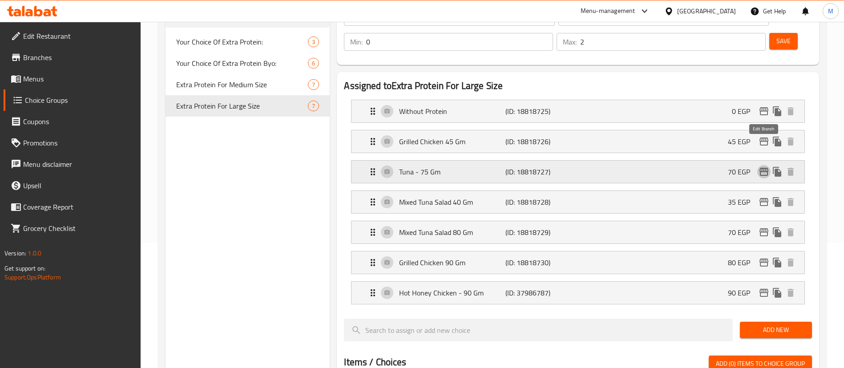
click at [764, 166] on icon "edit" at bounding box center [763, 171] width 11 height 11
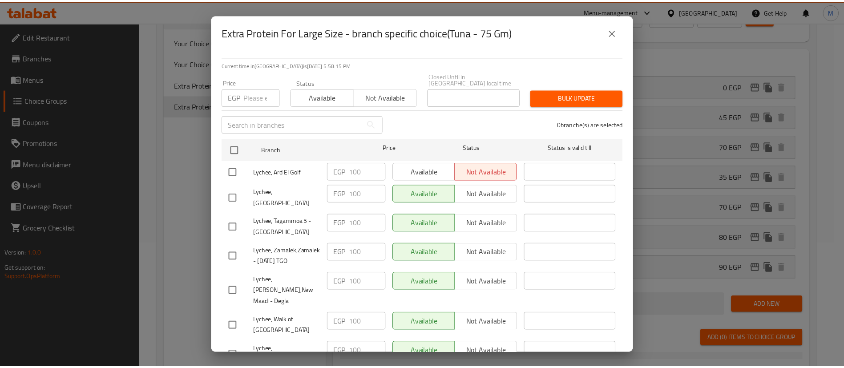
scroll to position [1, 0]
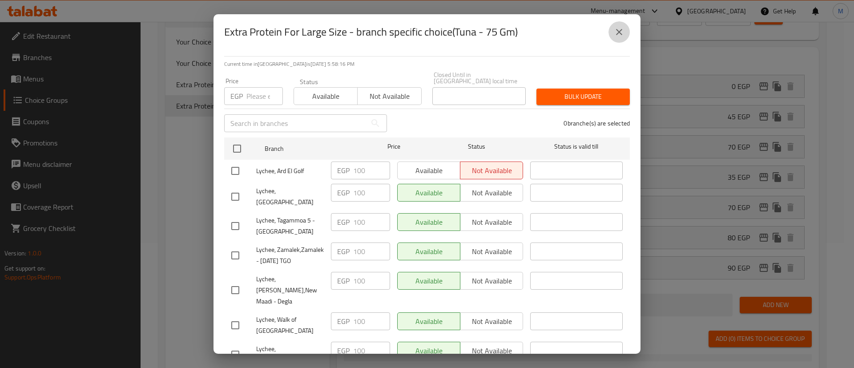
click at [614, 32] on icon "close" at bounding box center [619, 32] width 11 height 11
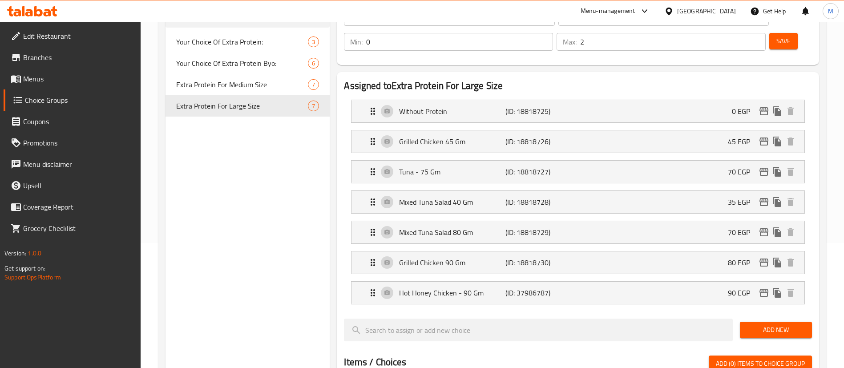
click at [206, 160] on div "Choice Groups extra pro Your Choice Of Extra Protein: 3 Your Choice Of Extra Pr…" at bounding box center [247, 324] width 164 height 697
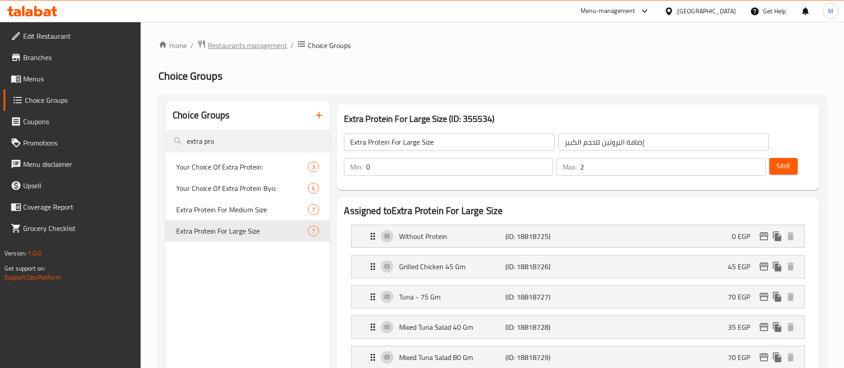
click at [230, 41] on span "Restaurants management" at bounding box center [247, 45] width 79 height 11
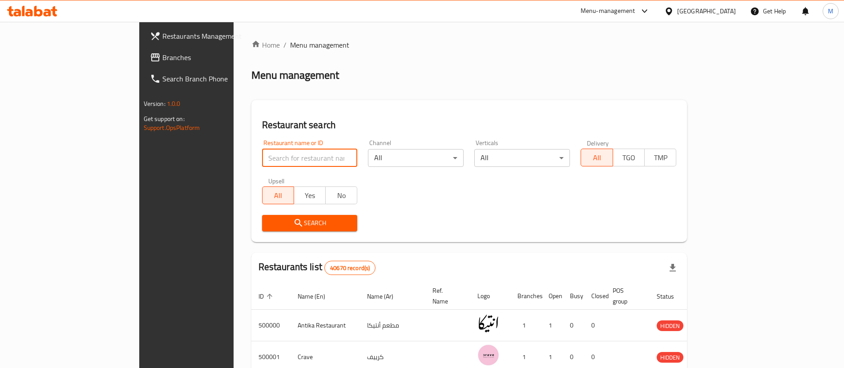
click at [262, 158] on input "search" at bounding box center [310, 158] width 96 height 18
type input "subway"
click button "Search" at bounding box center [310, 223] width 96 height 16
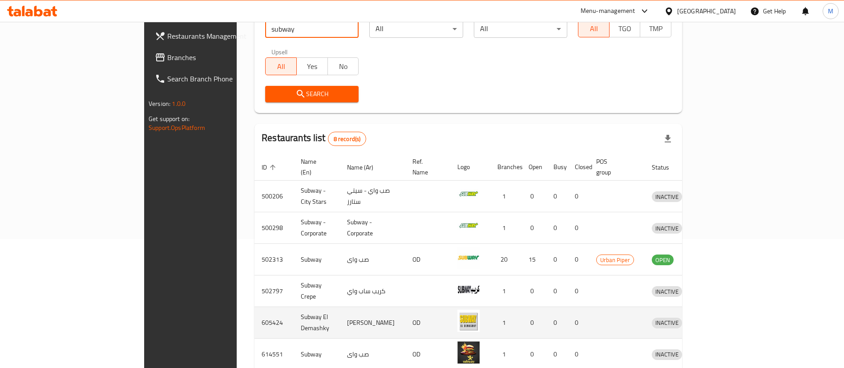
scroll to position [134, 0]
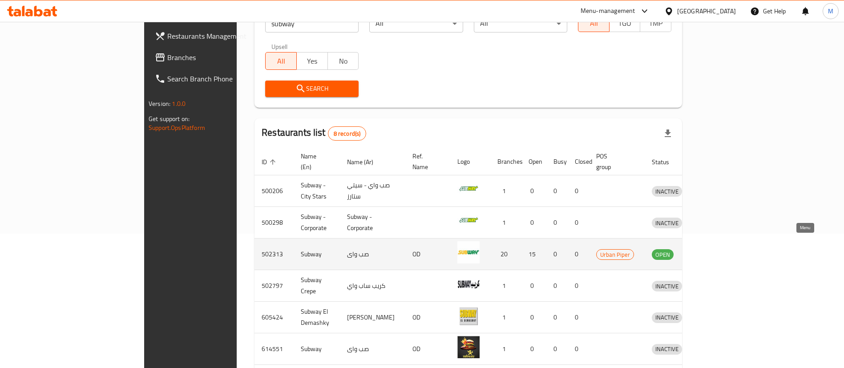
click at [710, 251] on icon "enhanced table" at bounding box center [705, 255] width 10 height 8
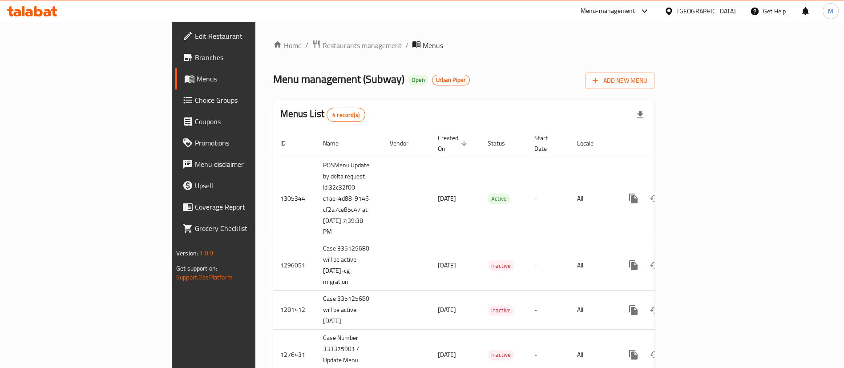
click at [195, 56] on span "Branches" at bounding box center [250, 57] width 111 height 11
